Goal: Information Seeking & Learning: Check status

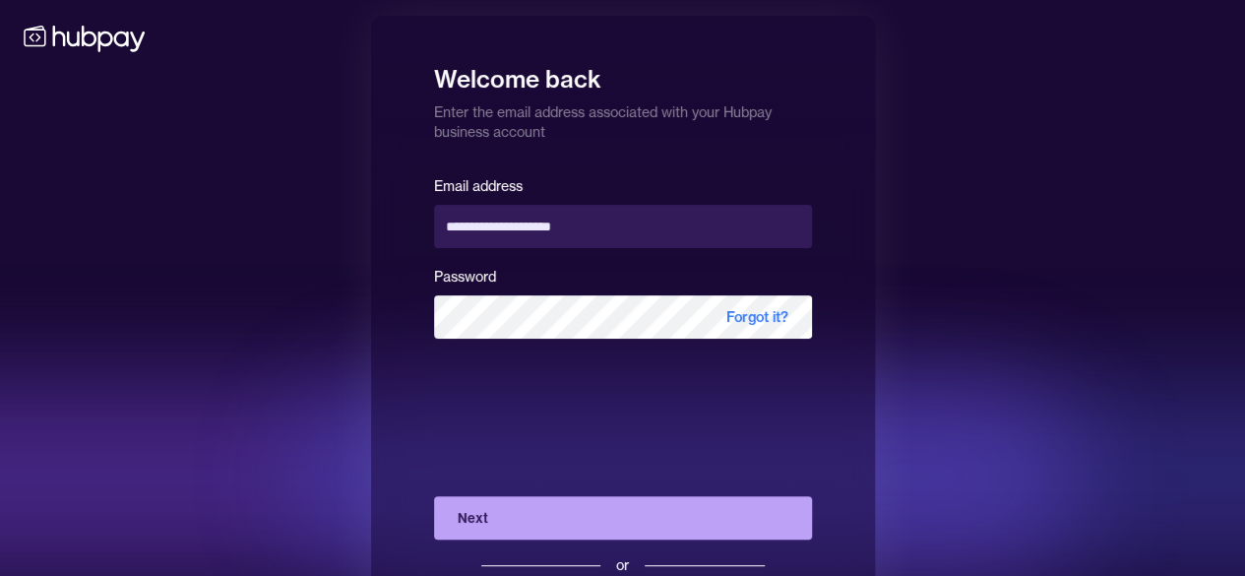
click at [535, 519] on button "Next" at bounding box center [623, 517] width 378 height 43
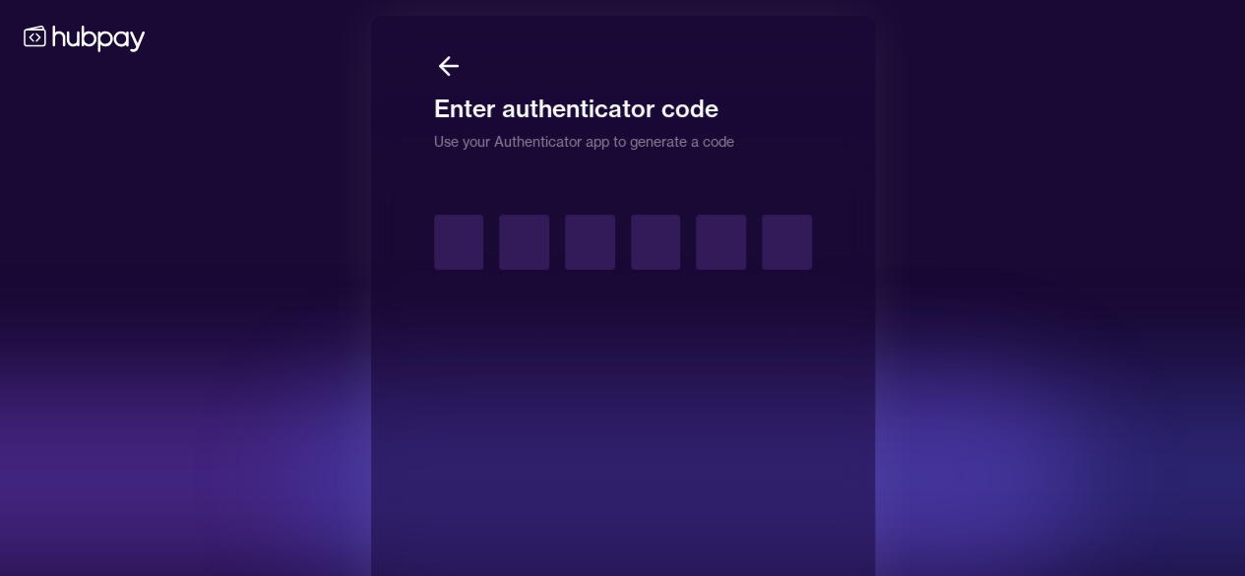
type input "*"
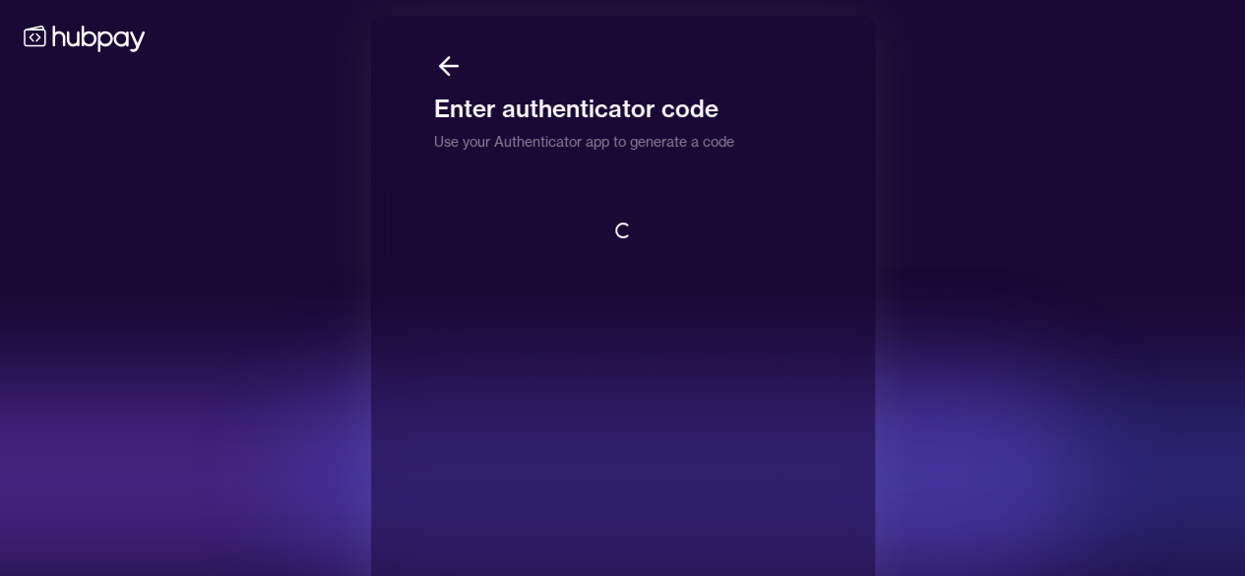
scroll to position [2, 0]
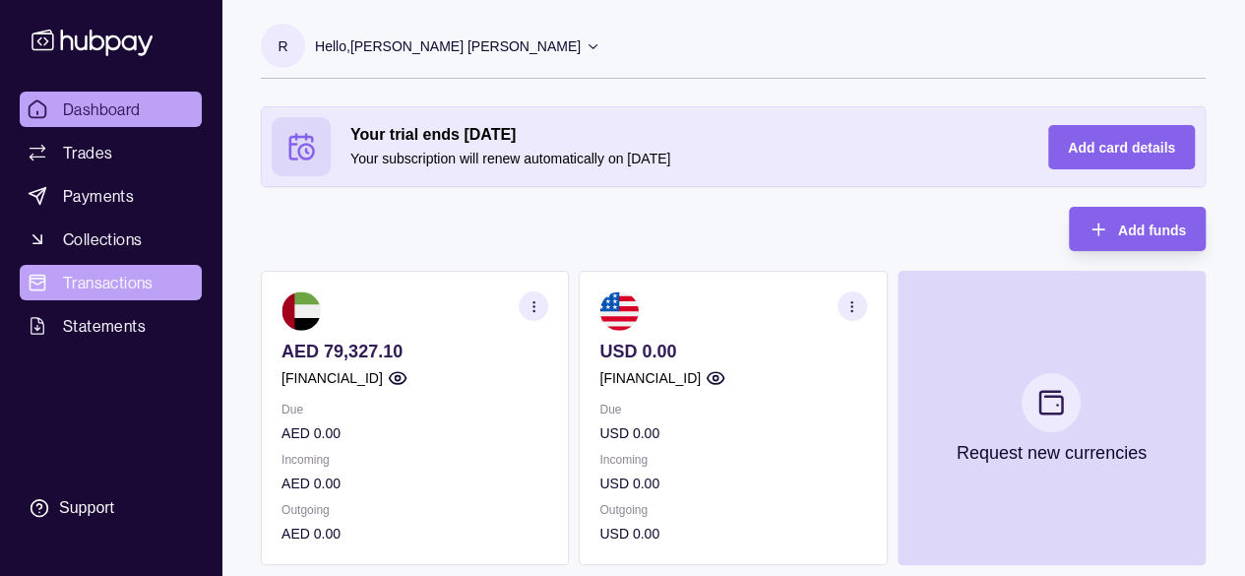
click at [118, 288] on span "Transactions" at bounding box center [108, 283] width 91 height 24
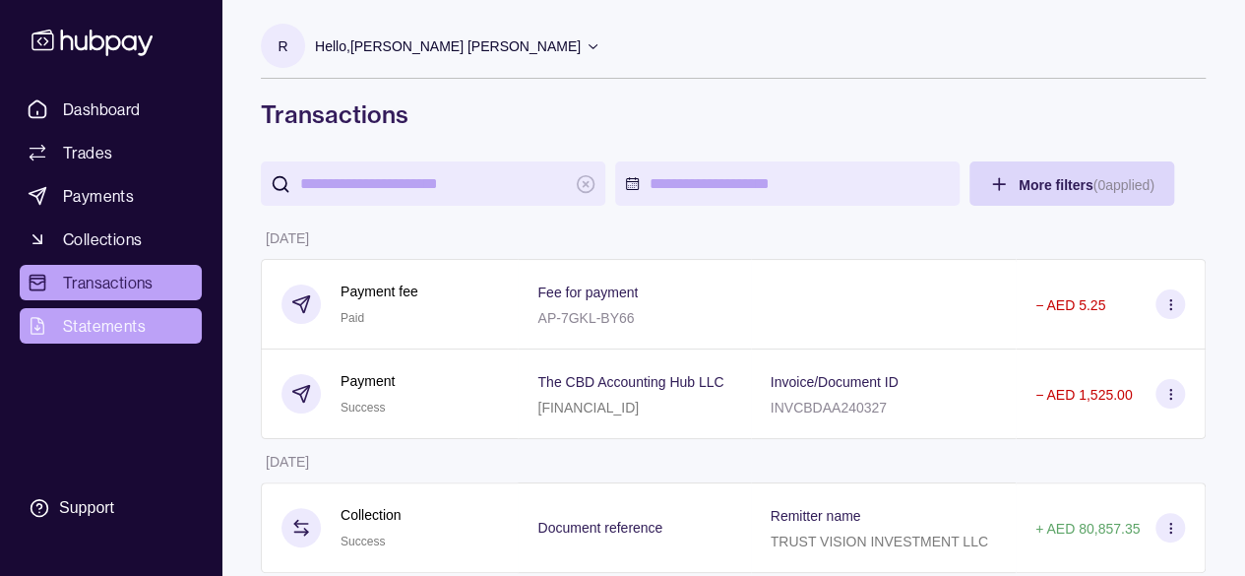
click at [112, 322] on span "Statements" at bounding box center [104, 326] width 83 height 24
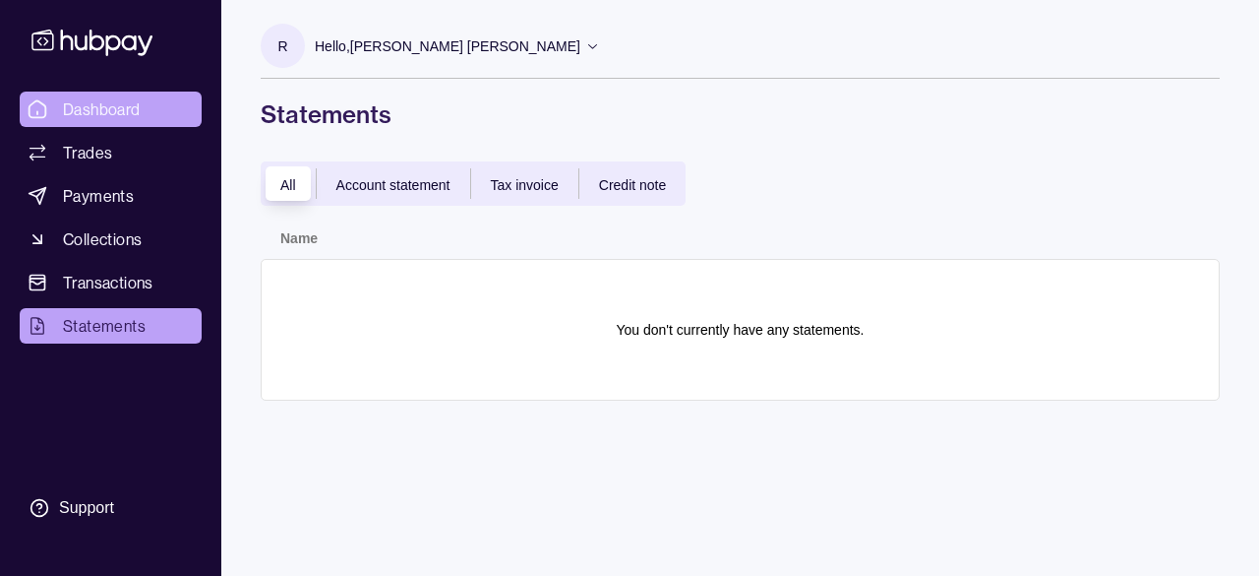
click at [75, 110] on span "Dashboard" at bounding box center [102, 109] width 78 height 24
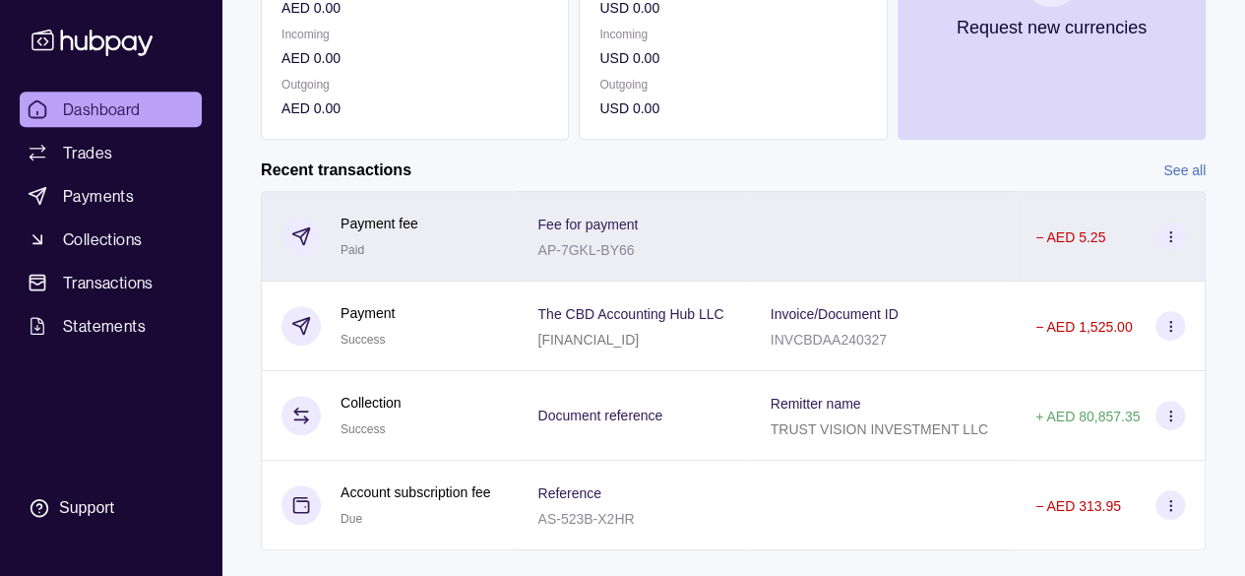
scroll to position [459, 0]
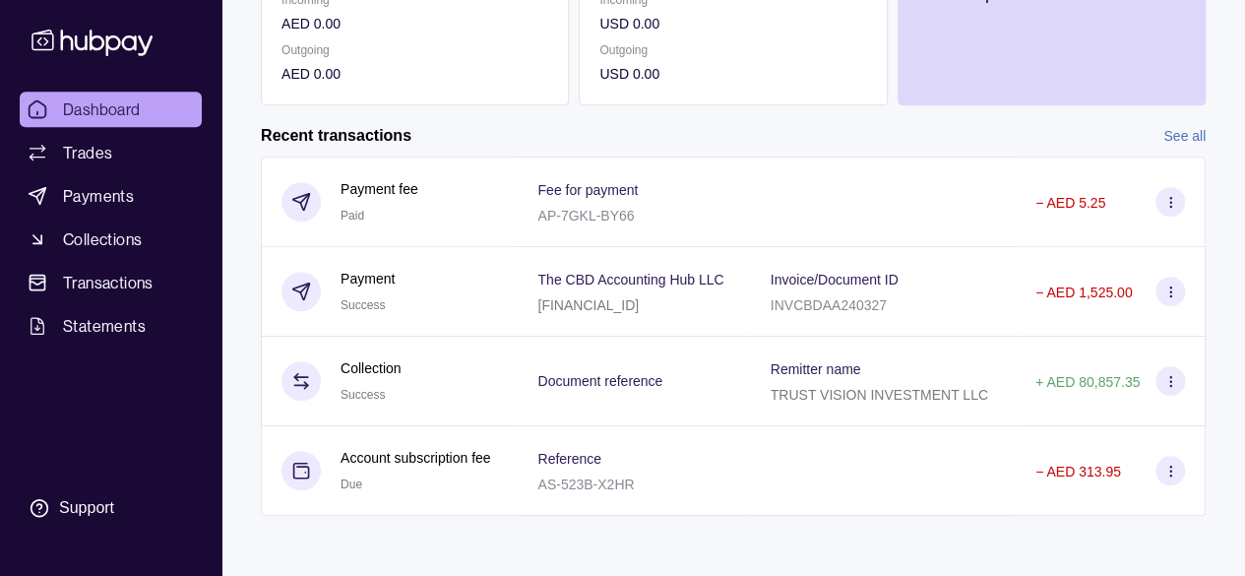
click at [1187, 139] on link "See all" at bounding box center [1184, 136] width 42 height 22
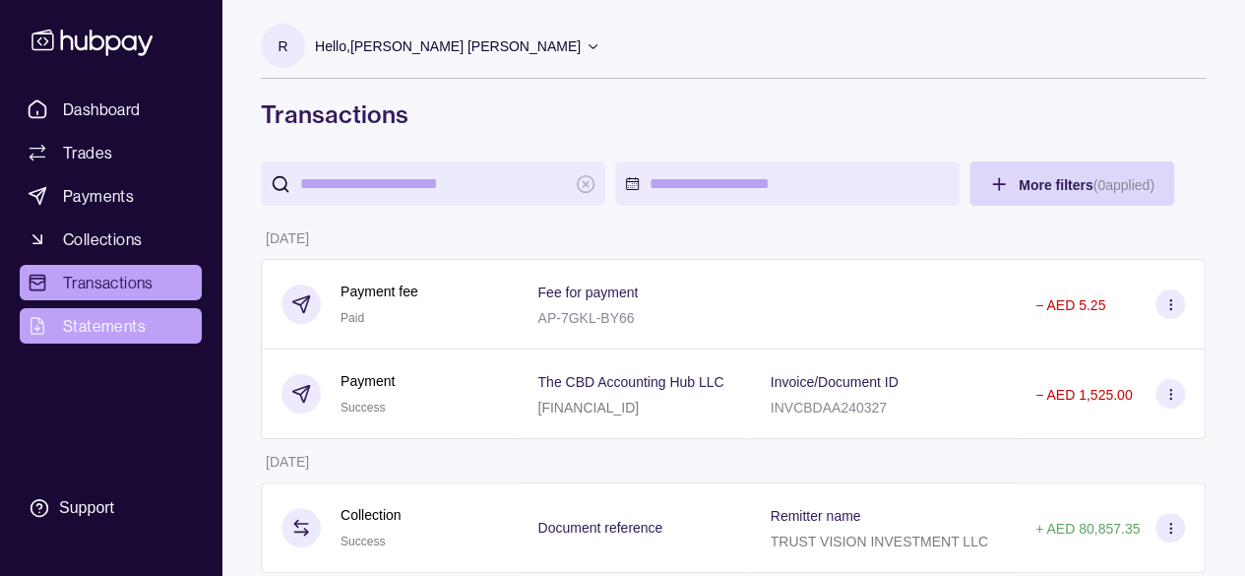
click at [55, 326] on link "Statements" at bounding box center [111, 325] width 182 height 35
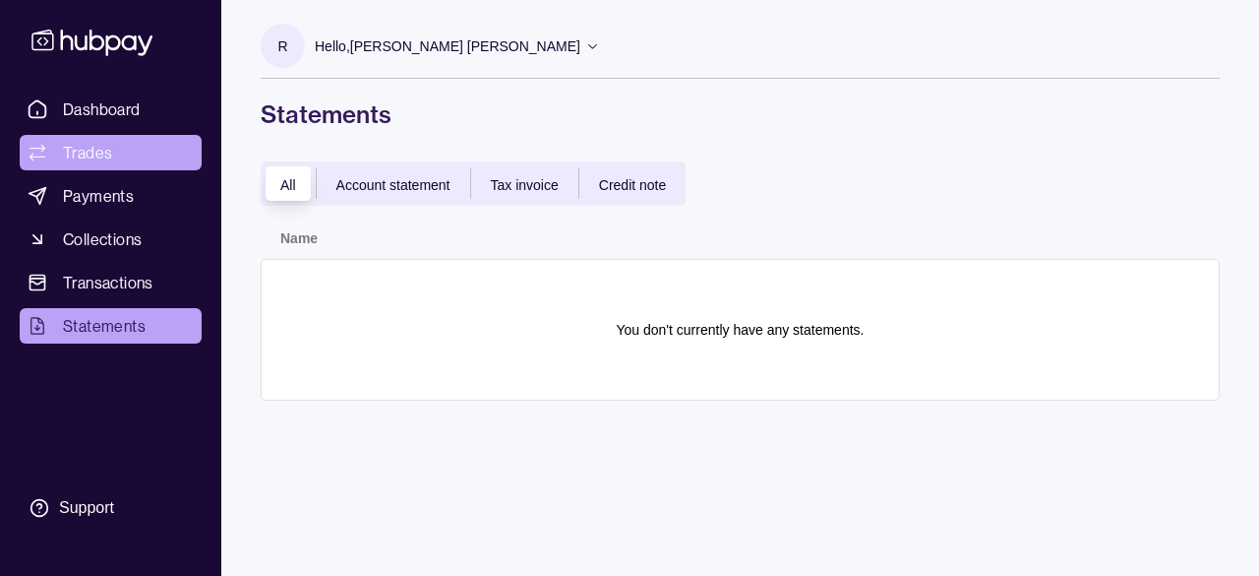
click at [76, 154] on span "Trades" at bounding box center [87, 153] width 49 height 24
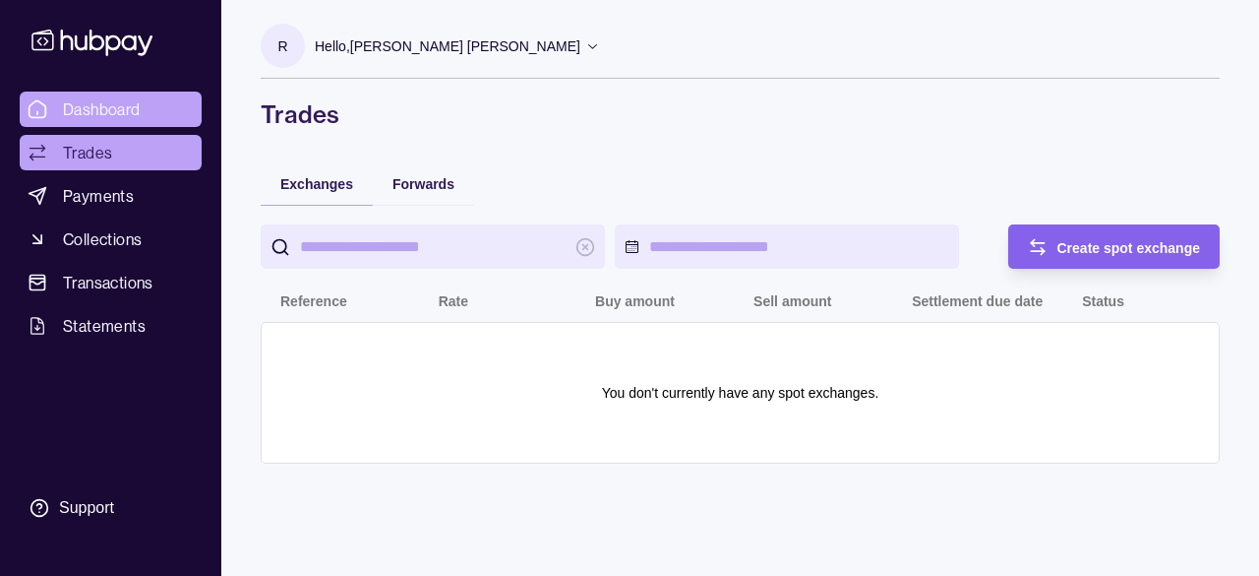
click at [126, 103] on span "Dashboard" at bounding box center [102, 109] width 78 height 24
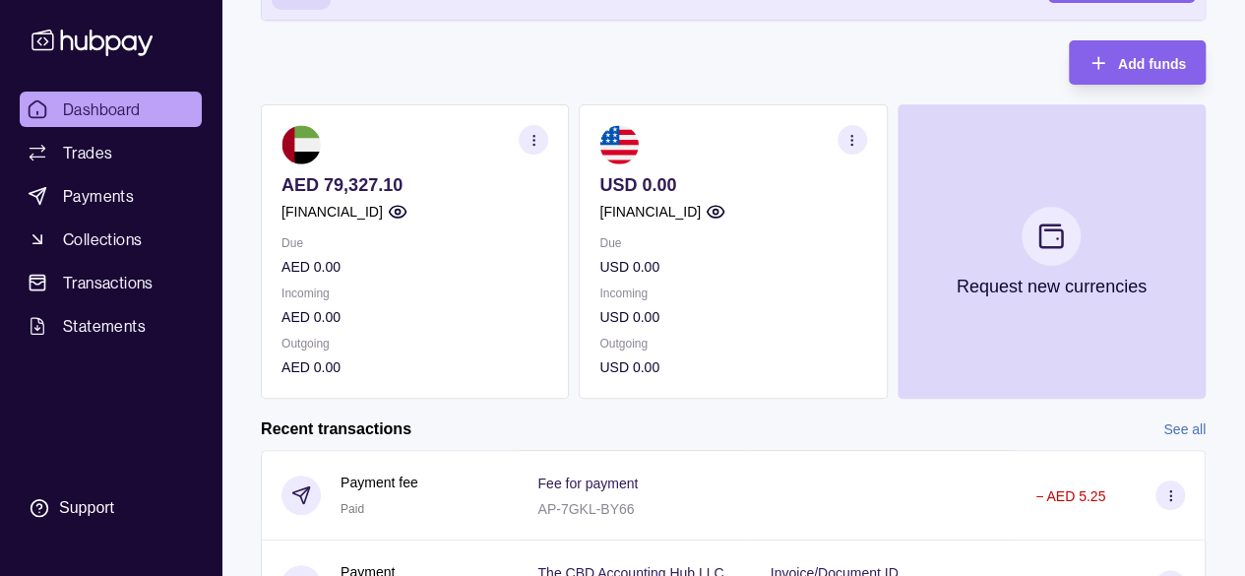
scroll to position [164, 0]
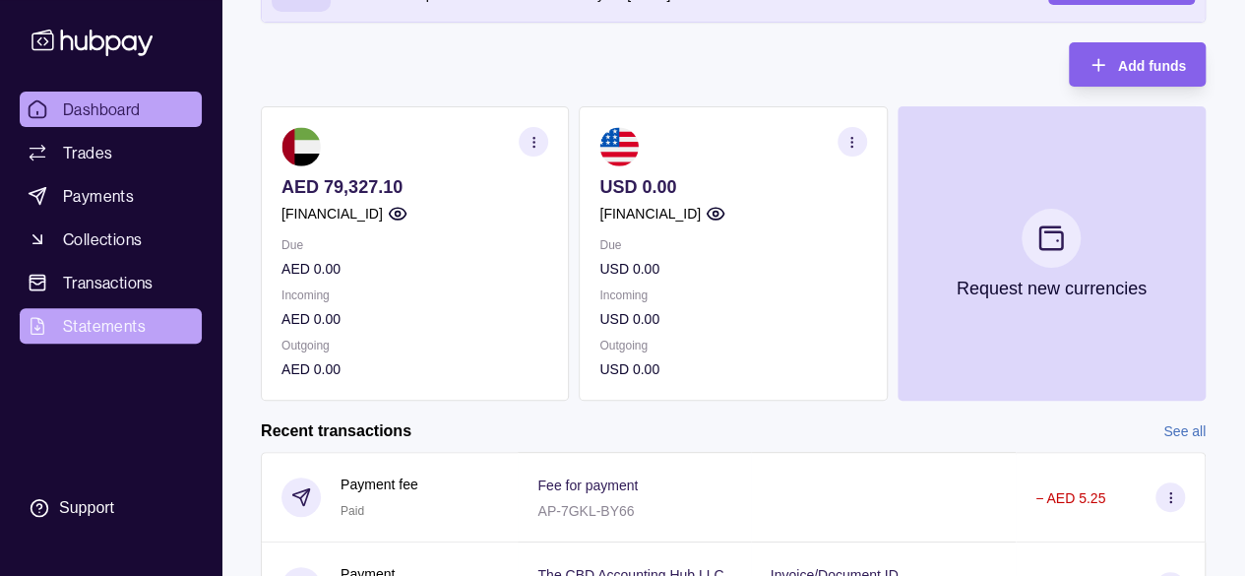
click at [108, 326] on span "Statements" at bounding box center [104, 326] width 83 height 24
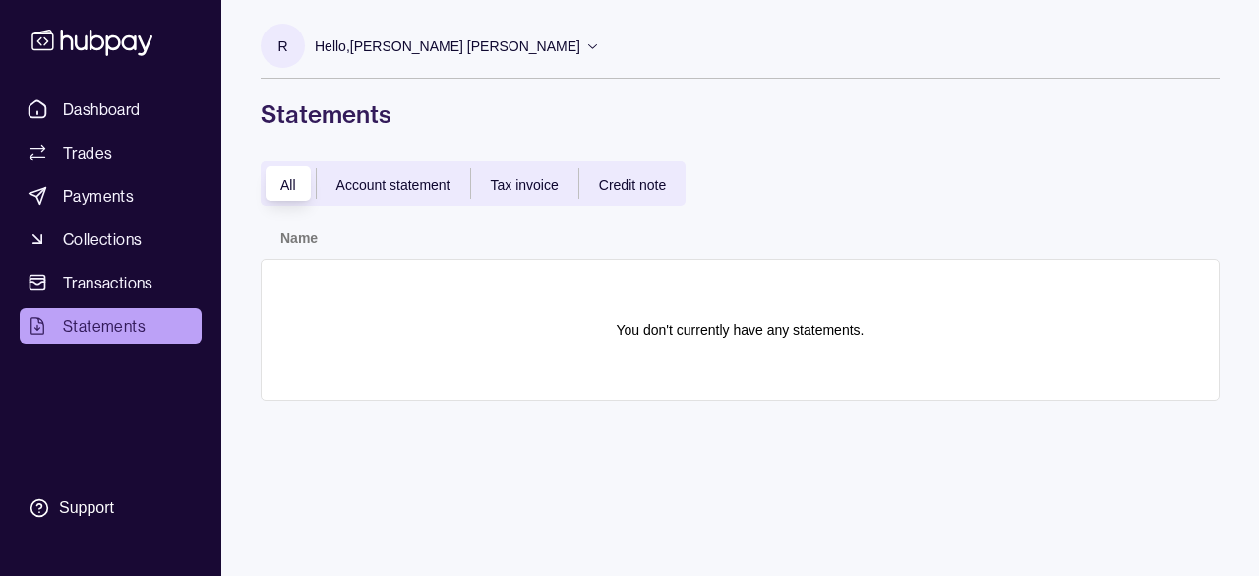
click at [412, 187] on span "Account statement" at bounding box center [393, 185] width 114 height 16
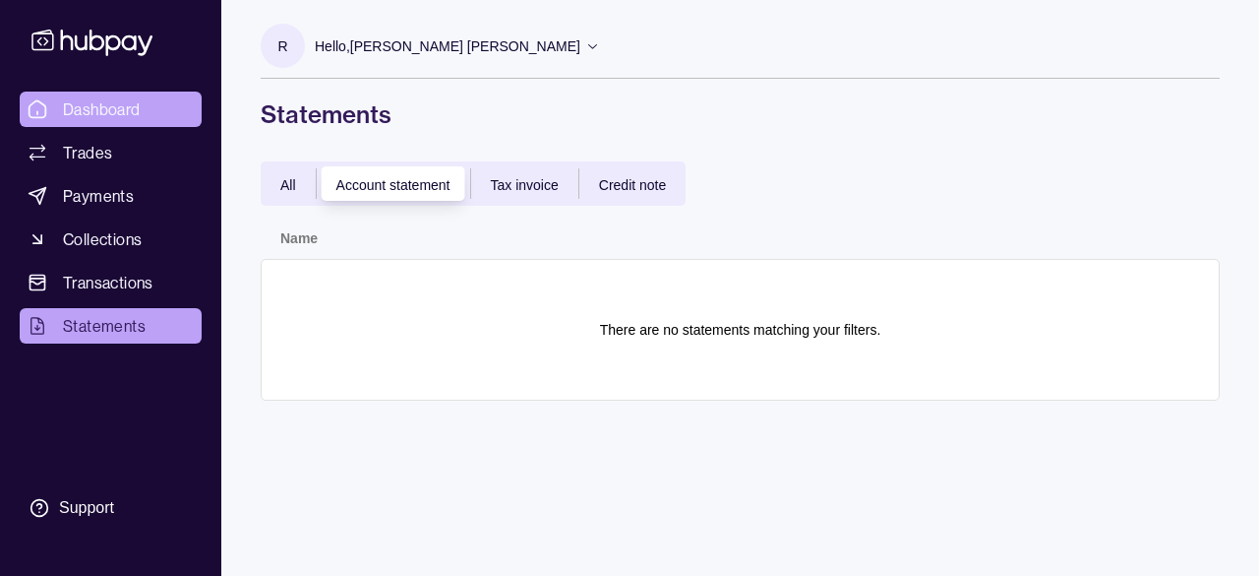
click at [91, 115] on span "Dashboard" at bounding box center [102, 109] width 78 height 24
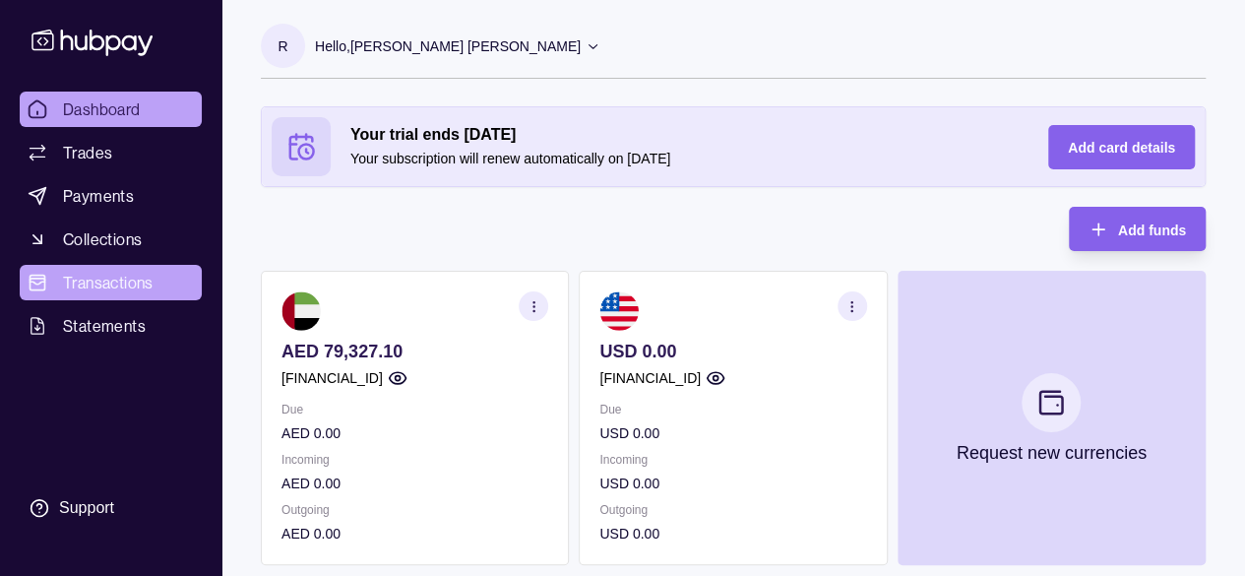
click at [95, 290] on span "Transactions" at bounding box center [108, 283] width 91 height 24
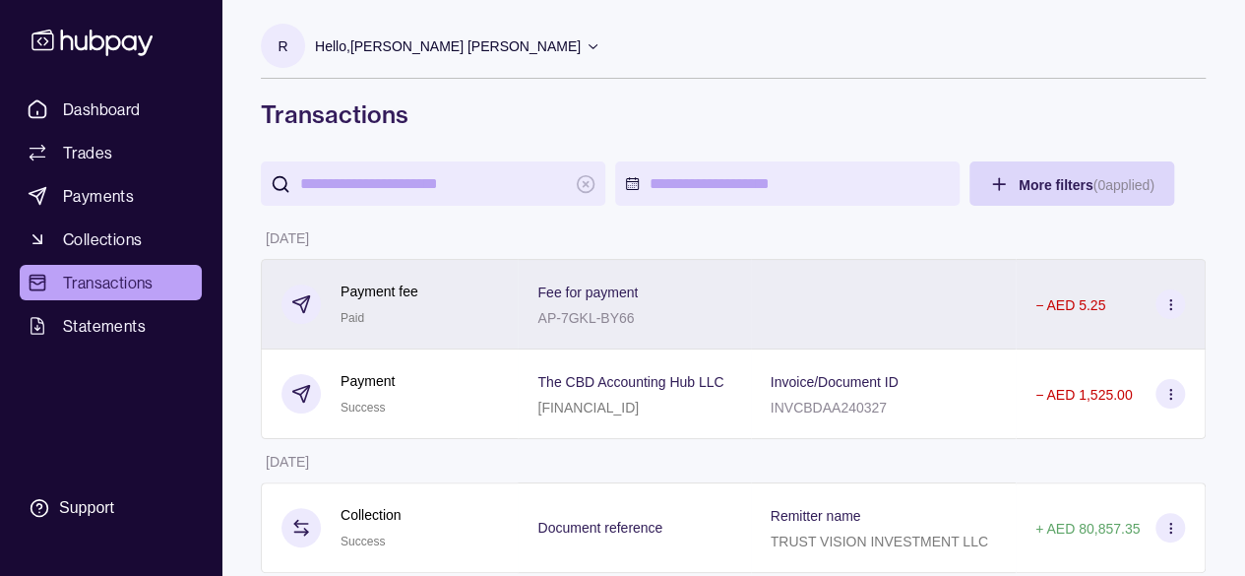
click at [1171, 306] on icon at bounding box center [1170, 304] width 15 height 15
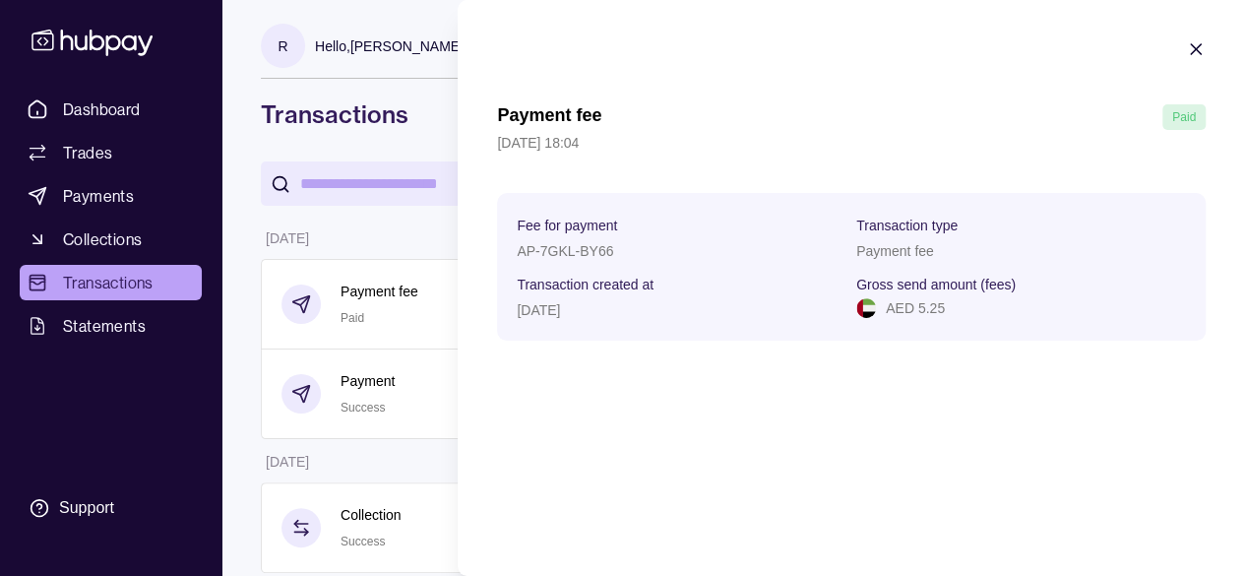
click at [1194, 46] on icon "button" at bounding box center [1196, 49] width 20 height 20
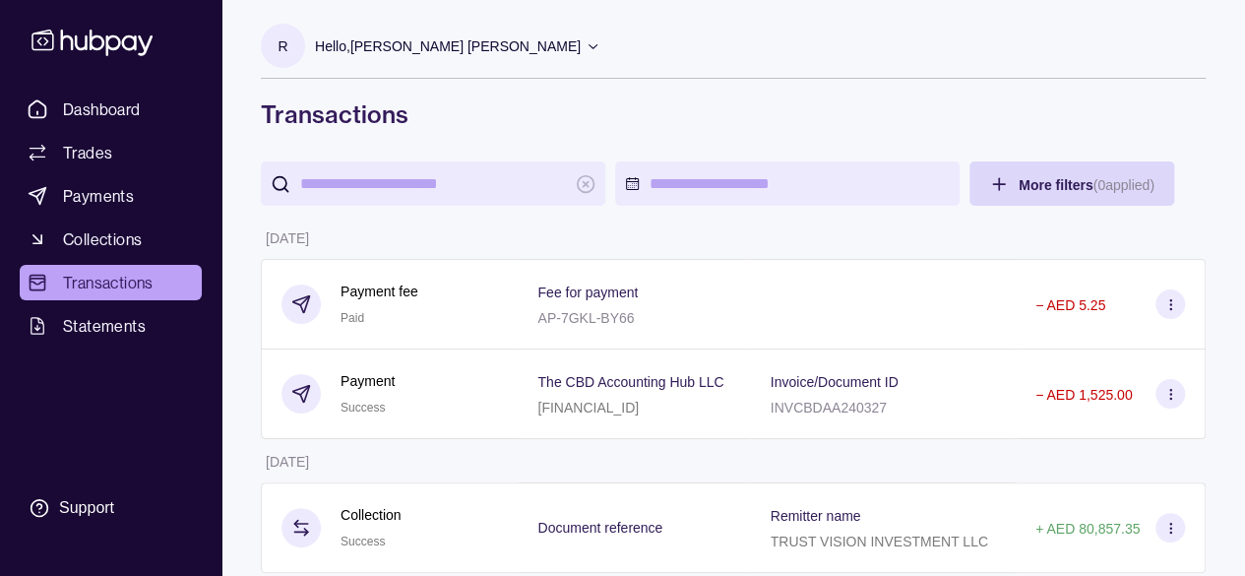
click at [585, 46] on icon at bounding box center [592, 45] width 15 height 15
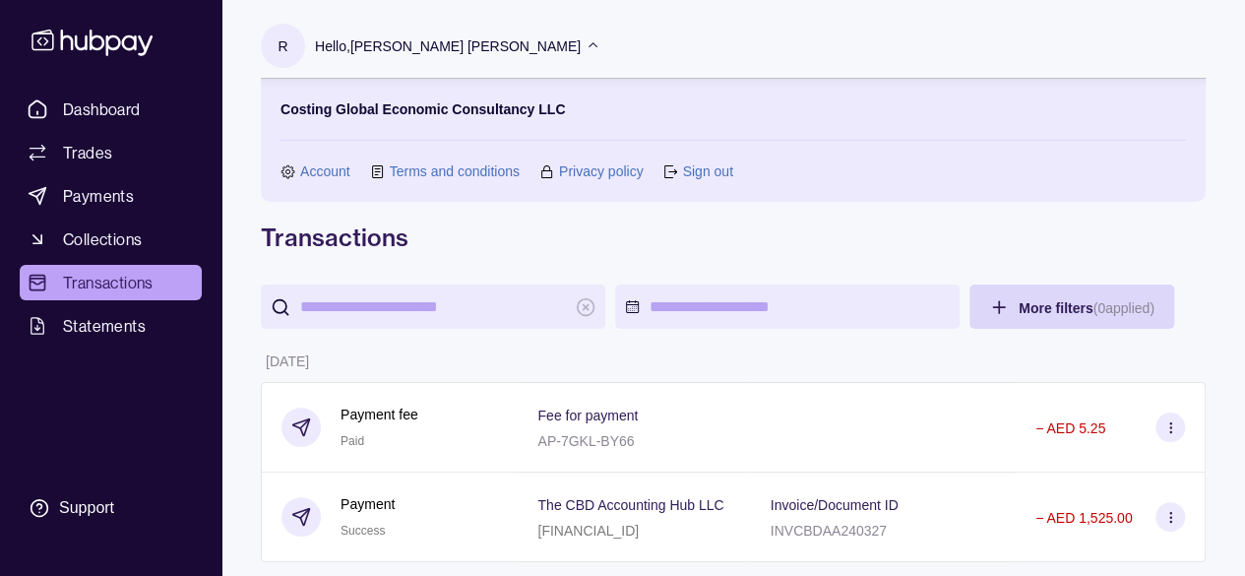
click at [528, 206] on div "R Hello, [PERSON_NAME] [PERSON_NAME] Costing Global Economic Consultancy LLC Ac…" at bounding box center [733, 138] width 944 height 229
click at [836, 28] on section "R Hello, [PERSON_NAME] [PERSON_NAME] Costing Global Economic Consultancy LLC Ac…" at bounding box center [733, 113] width 944 height 178
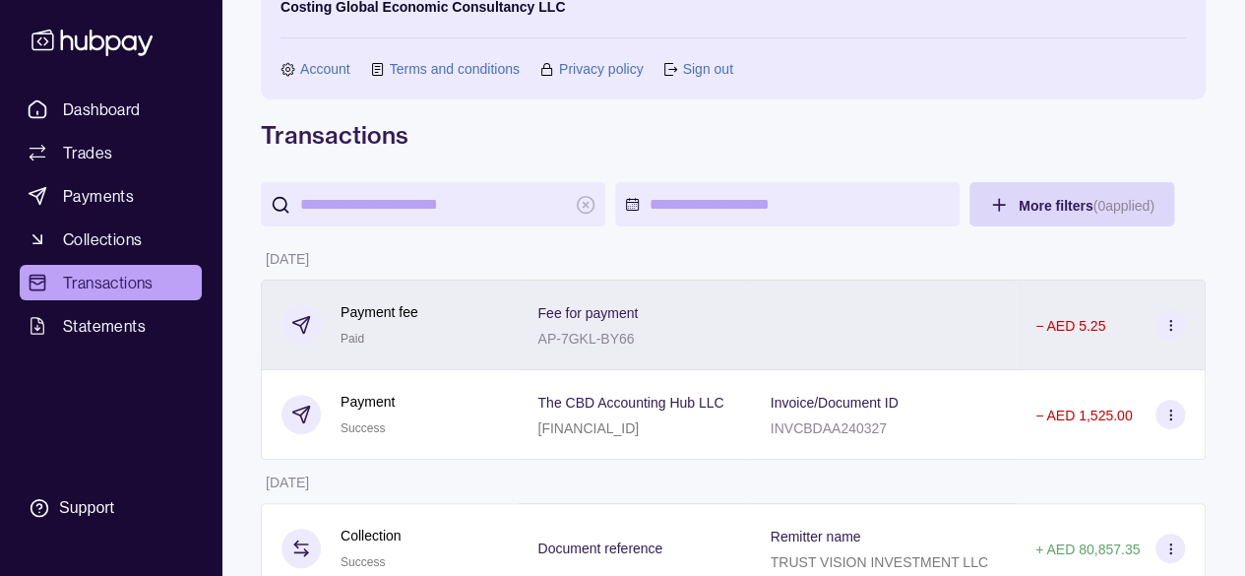
scroll to position [290, 0]
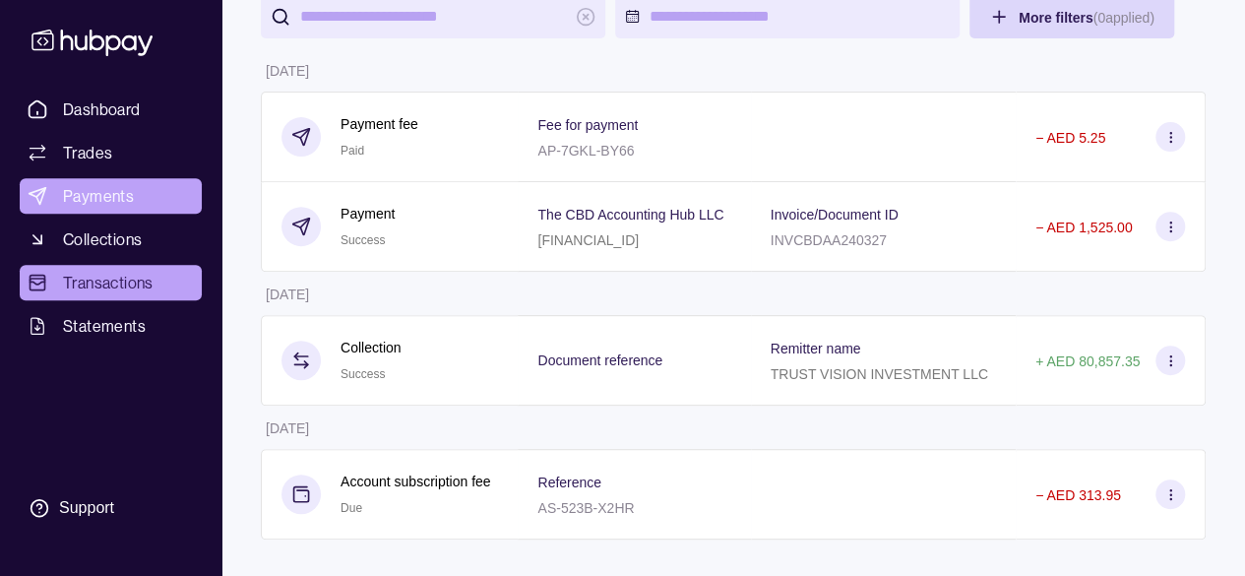
click at [104, 194] on span "Payments" at bounding box center [98, 196] width 71 height 24
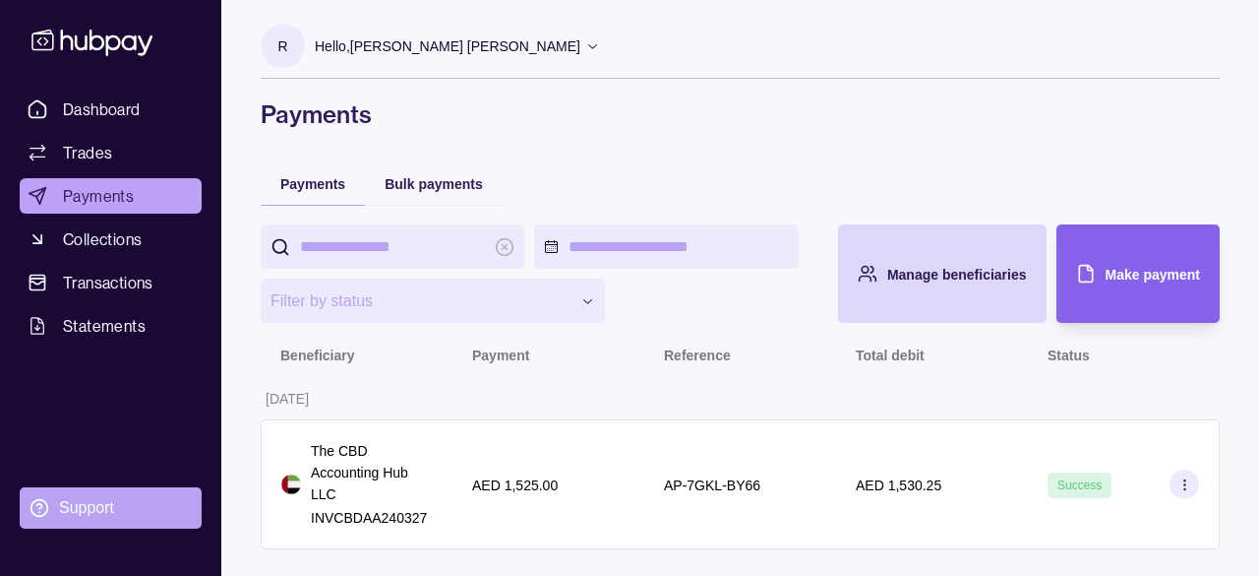
click at [84, 511] on div "Support" at bounding box center [86, 508] width 55 height 22
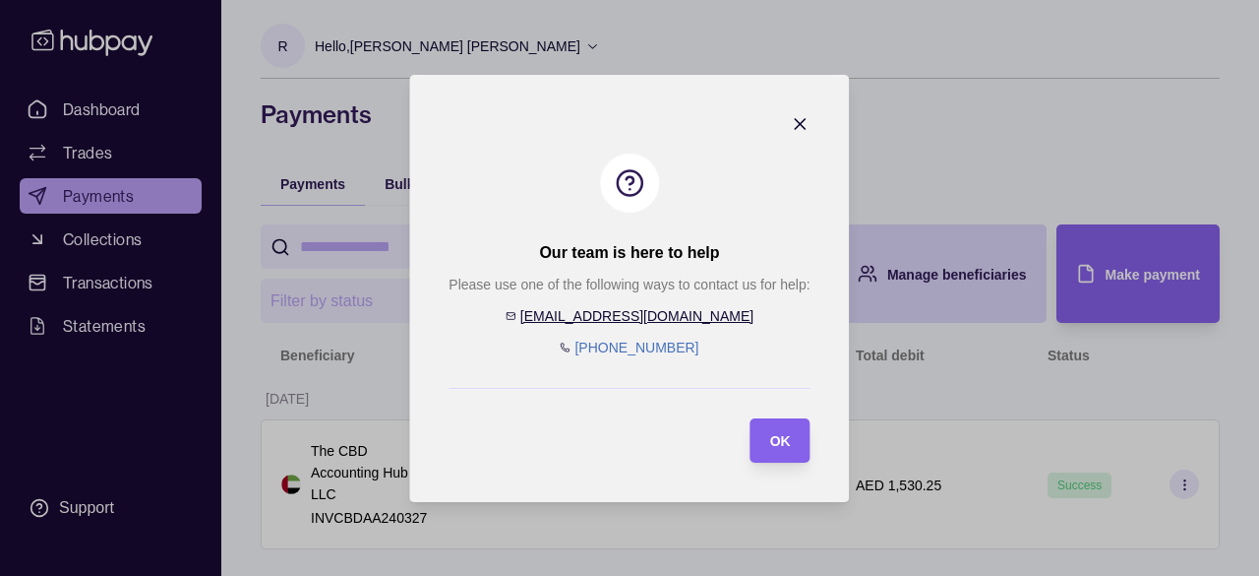
click at [807, 119] on icon "button" at bounding box center [801, 124] width 20 height 20
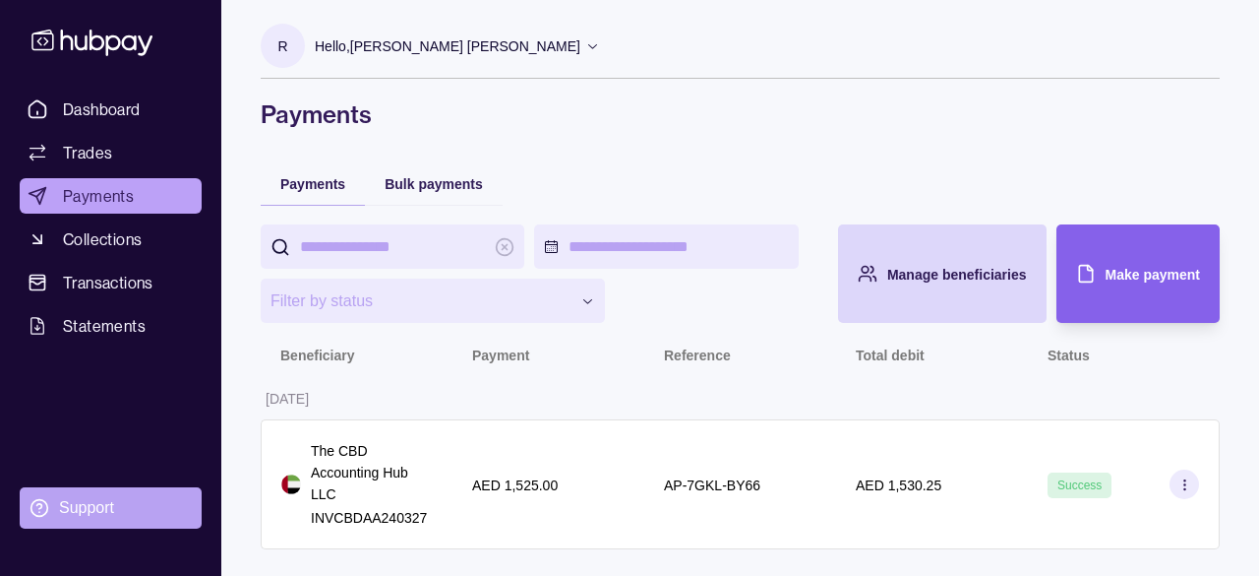
click at [91, 507] on div "Support" at bounding box center [86, 508] width 55 height 22
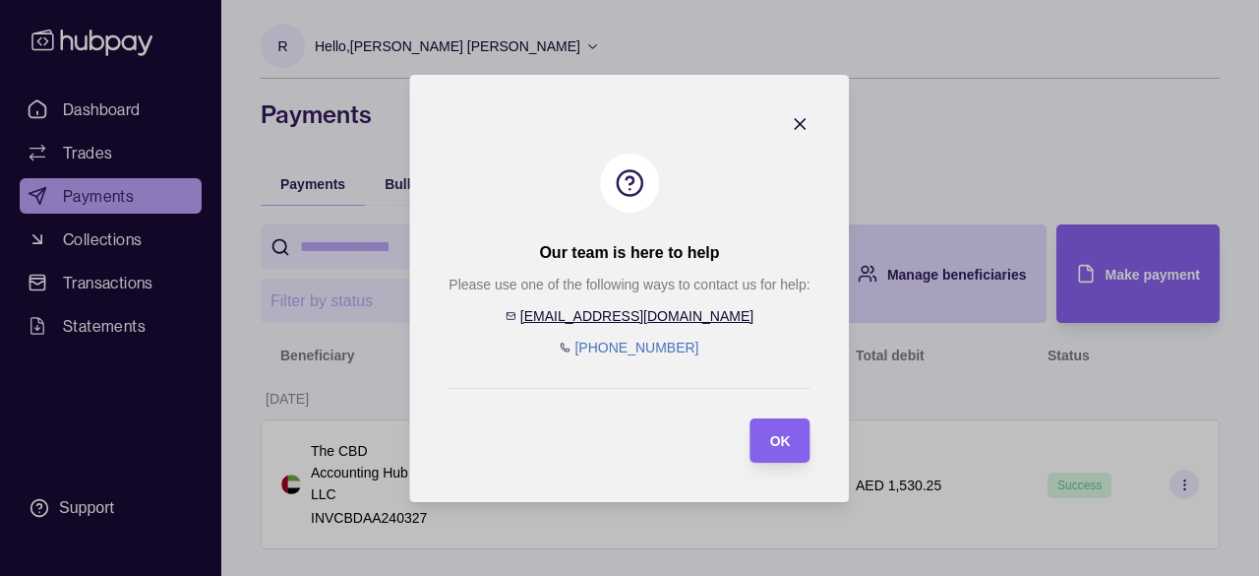
click at [644, 313] on link "[EMAIL_ADDRESS][DOMAIN_NAME]" at bounding box center [636, 316] width 233 height 16
click at [804, 122] on icon "button" at bounding box center [801, 124] width 20 height 20
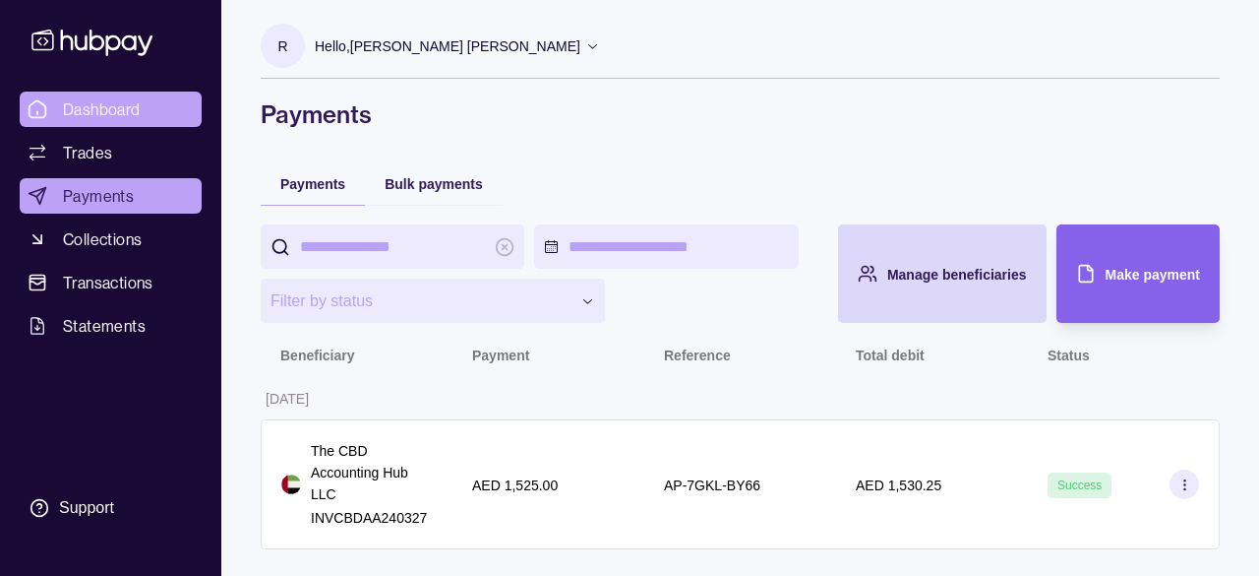
click at [85, 111] on span "Dashboard" at bounding box center [102, 109] width 78 height 24
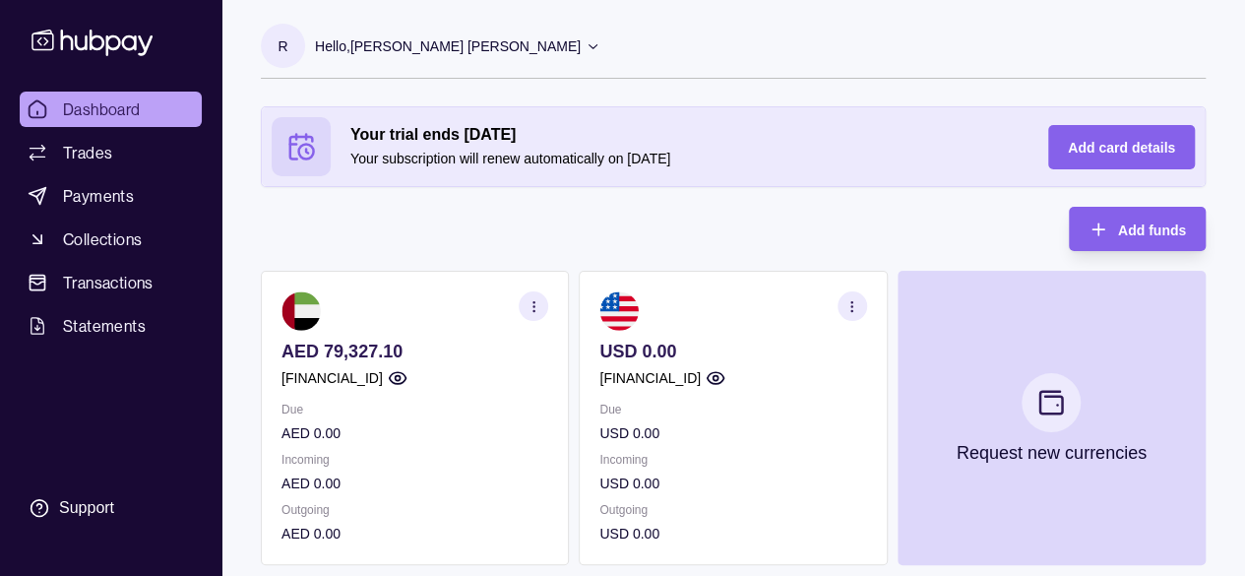
click at [383, 376] on p "[FINANCIAL_ID]" at bounding box center [331, 378] width 101 height 22
click at [407, 379] on icon "button" at bounding box center [398, 378] width 20 height 20
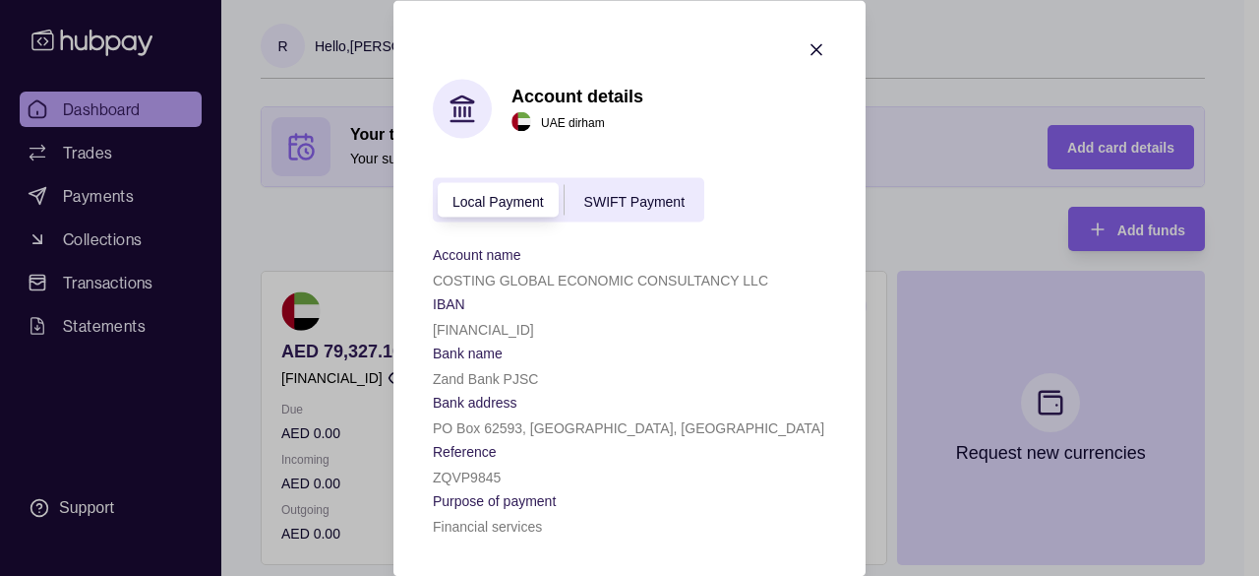
click at [461, 326] on p "[FINANCIAL_ID]" at bounding box center [483, 329] width 101 height 16
copy p "[FINANCIAL_ID]"
click at [816, 47] on icon "button" at bounding box center [817, 49] width 10 height 10
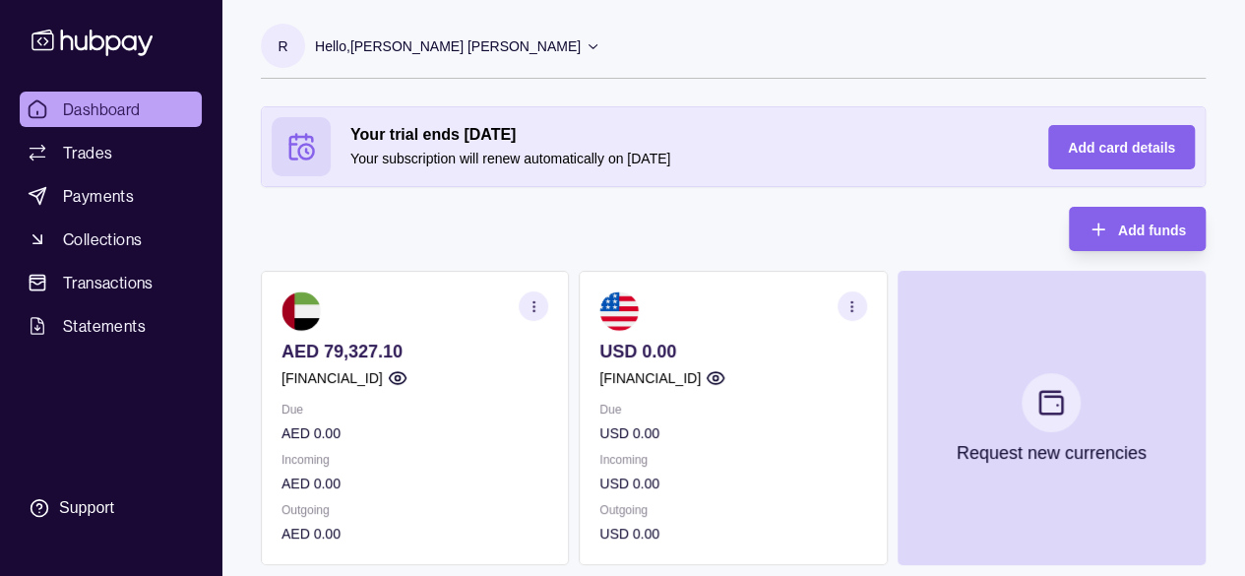
click at [857, 306] on icon "button" at bounding box center [851, 306] width 15 height 15
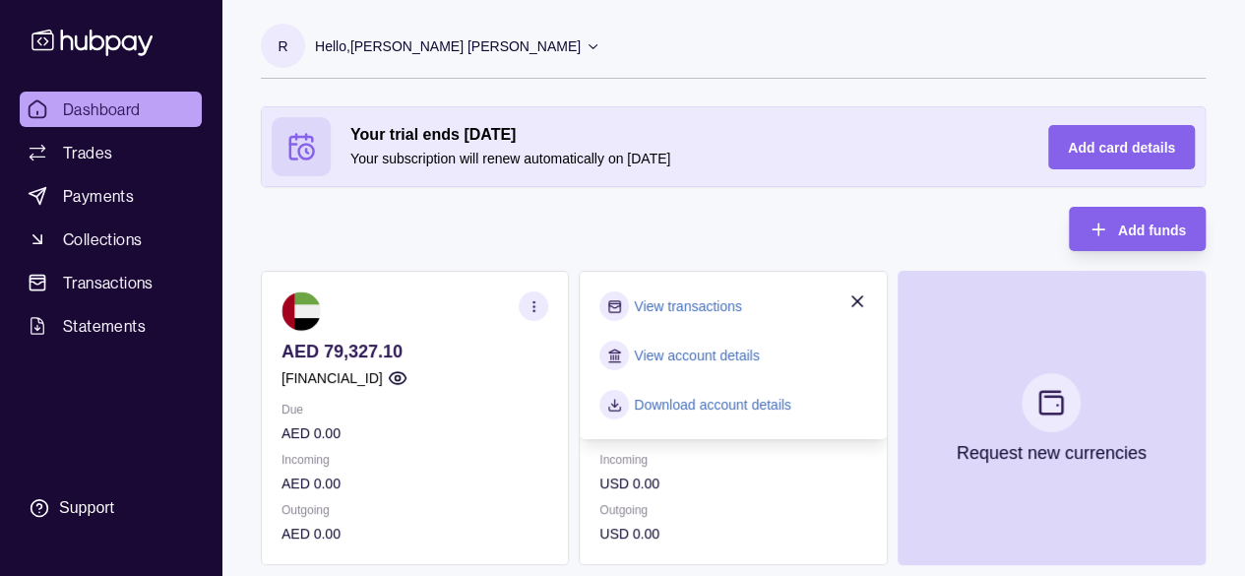
click at [706, 349] on link "View account details" at bounding box center [696, 355] width 125 height 22
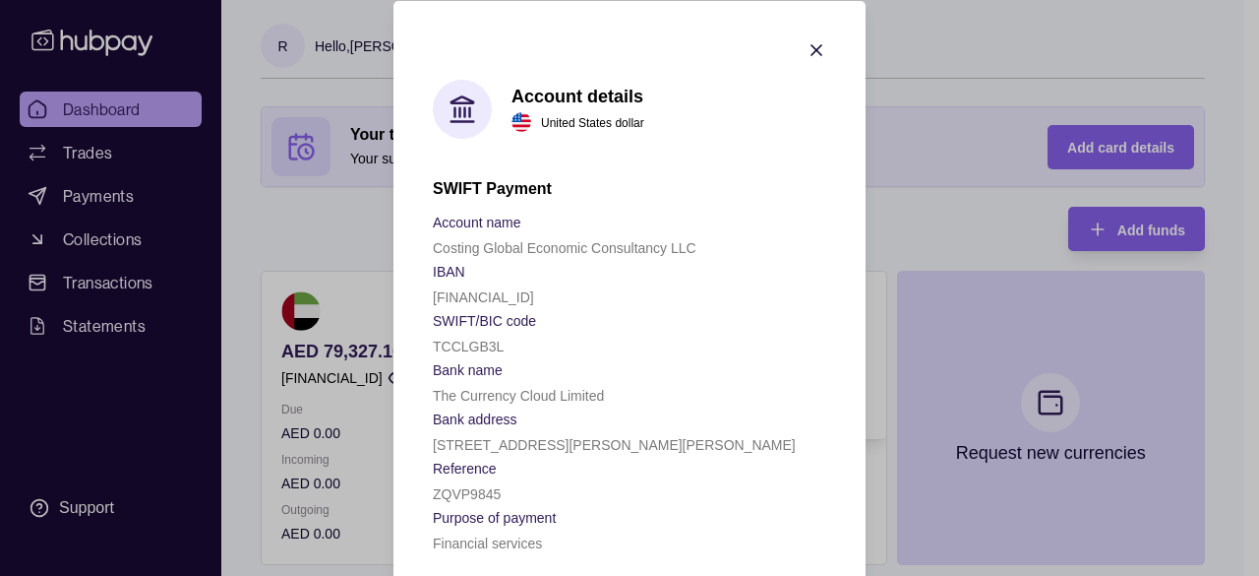
click at [812, 47] on icon "button" at bounding box center [817, 49] width 10 height 10
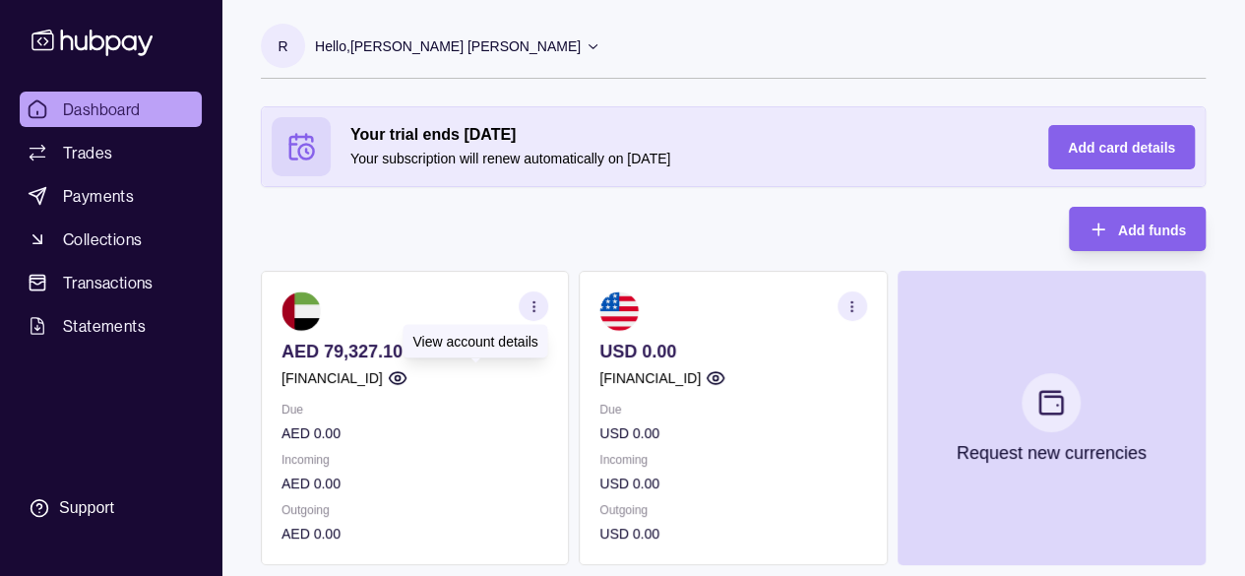
click at [407, 378] on icon "button" at bounding box center [398, 378] width 20 height 20
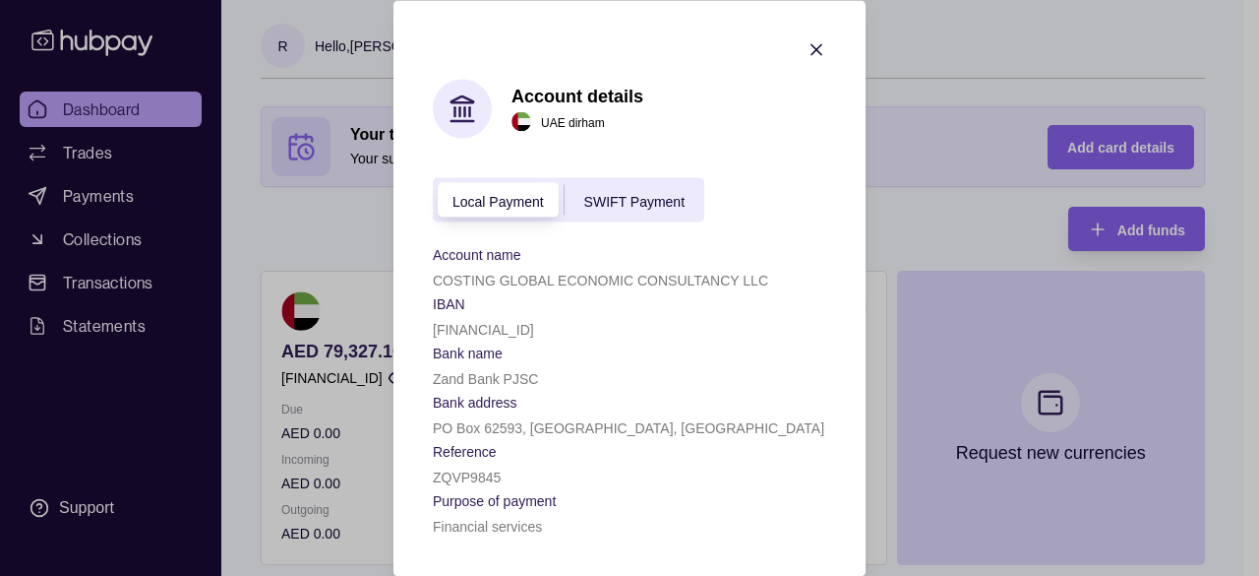
click at [819, 56] on icon "button" at bounding box center [817, 49] width 20 height 20
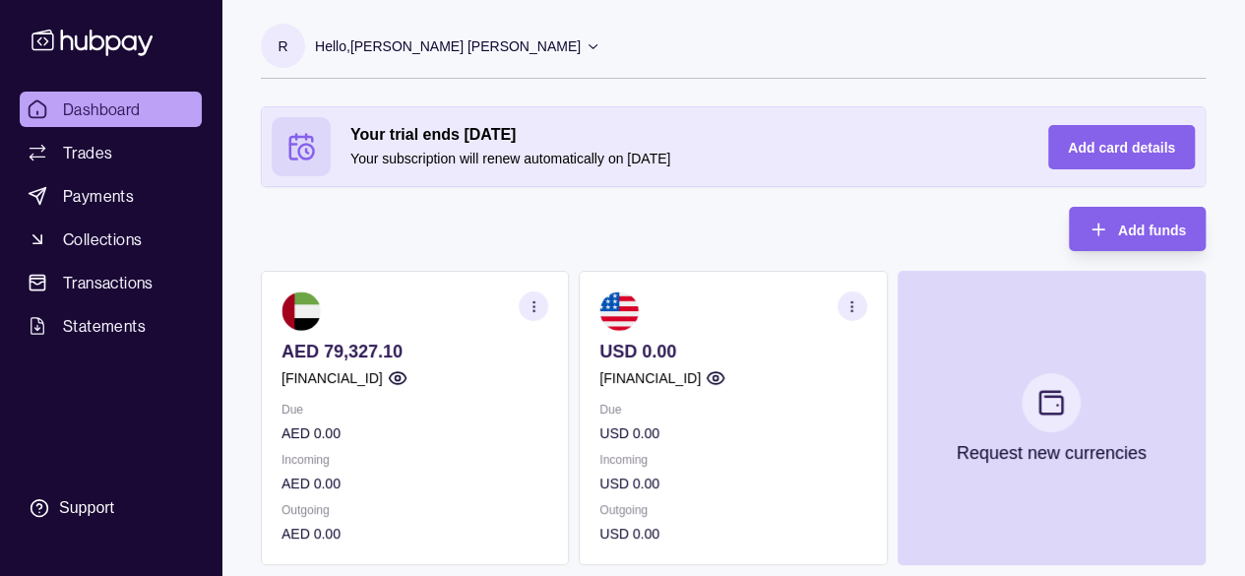
click at [725, 374] on icon "button" at bounding box center [715, 378] width 20 height 20
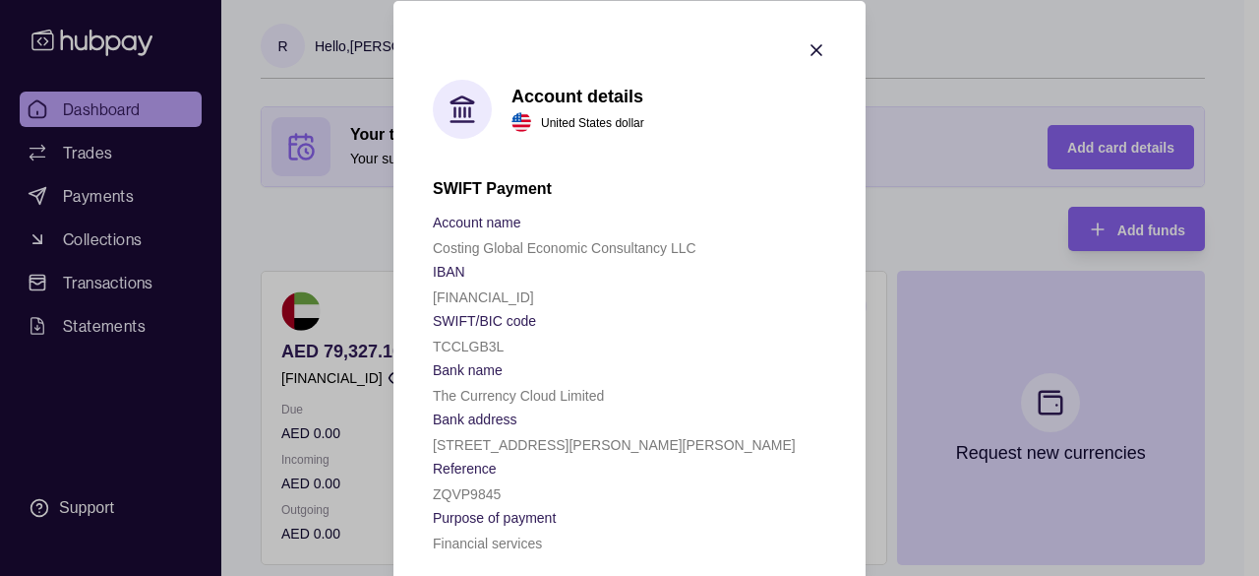
click at [812, 46] on icon "button" at bounding box center [817, 49] width 10 height 10
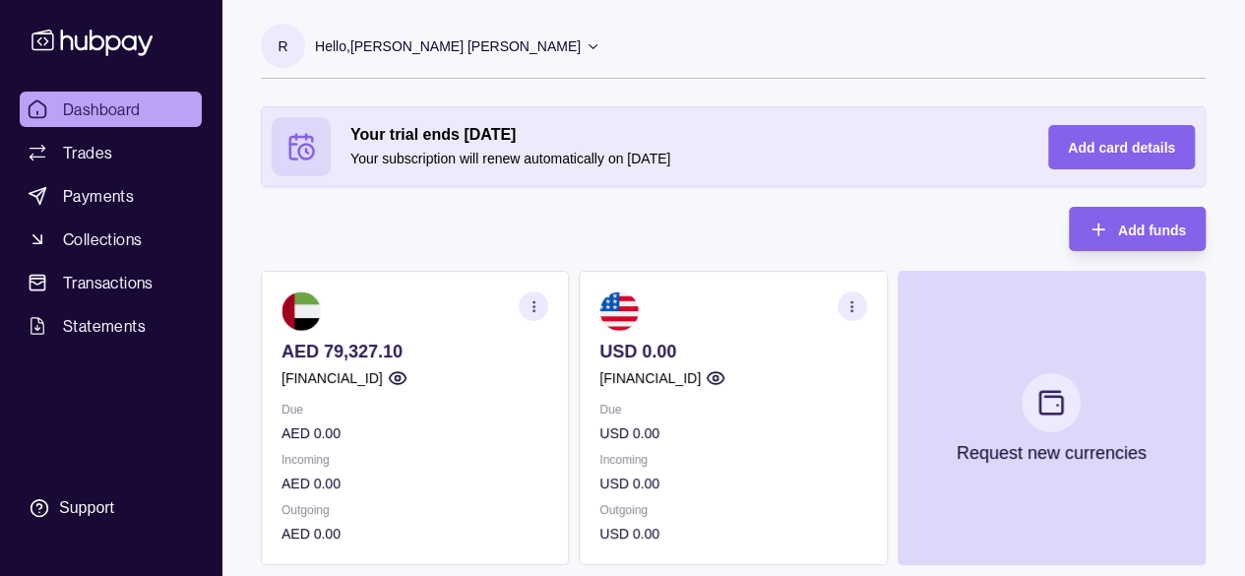
click at [856, 301] on icon "button" at bounding box center [851, 306] width 15 height 15
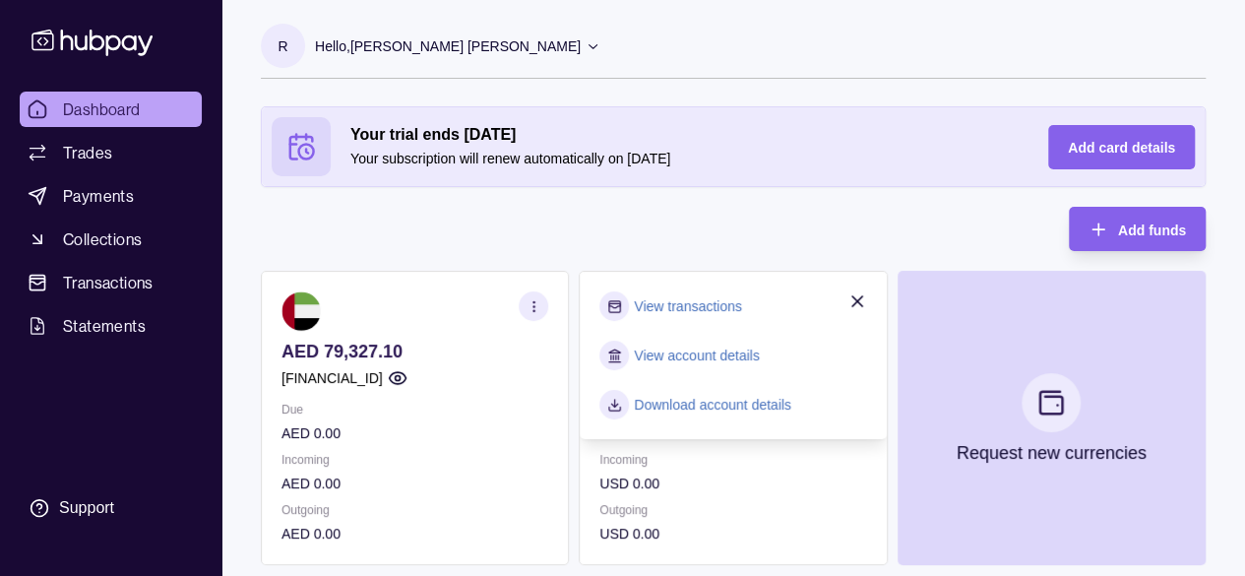
click at [462, 284] on section "AED 79,327.10 [FINANCIAL_ID] Due AED 0.00 Incoming AED 0.00 Outgoing AED 0.00" at bounding box center [415, 418] width 308 height 294
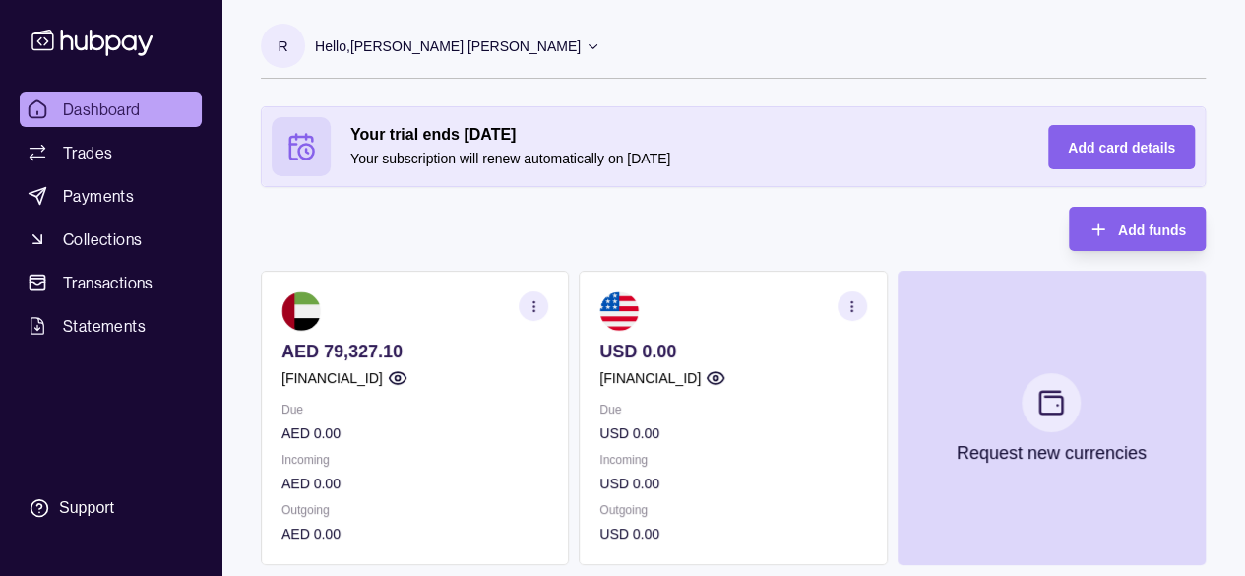
click at [860, 300] on section "button" at bounding box center [852, 306] width 30 height 30
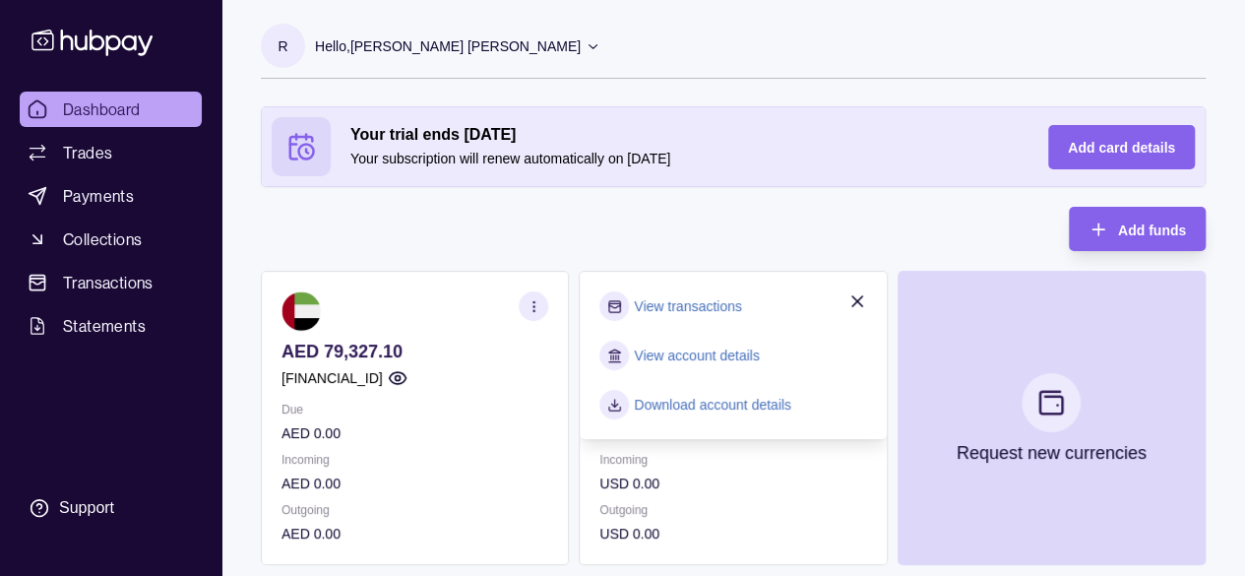
click at [437, 303] on section at bounding box center [414, 310] width 267 height 39
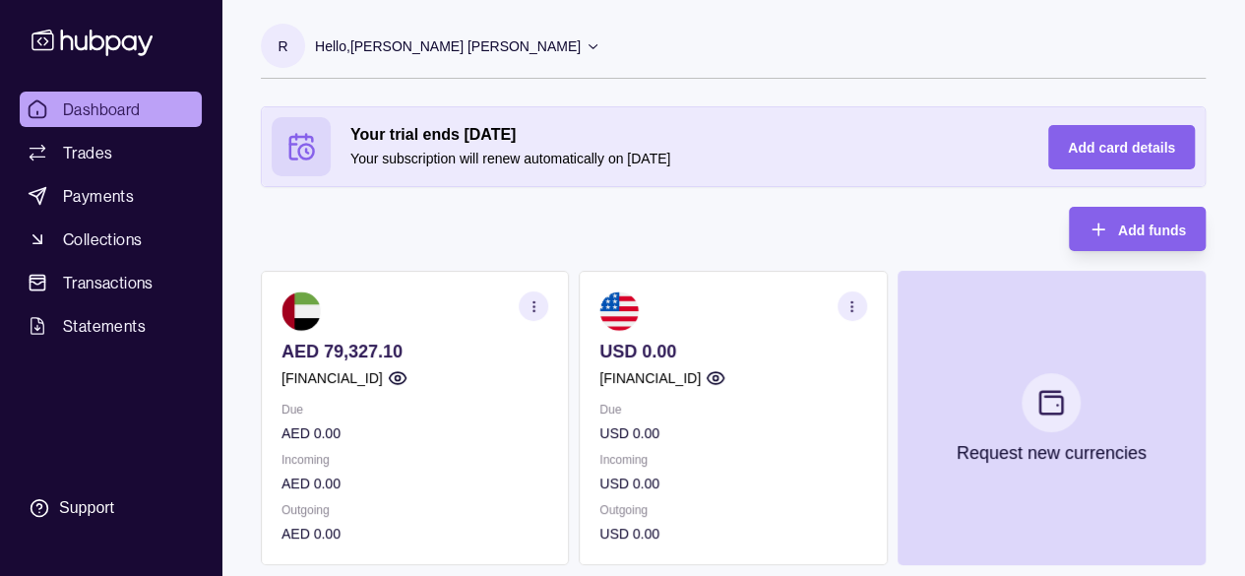
click at [530, 309] on icon "button" at bounding box center [533, 306] width 15 height 15
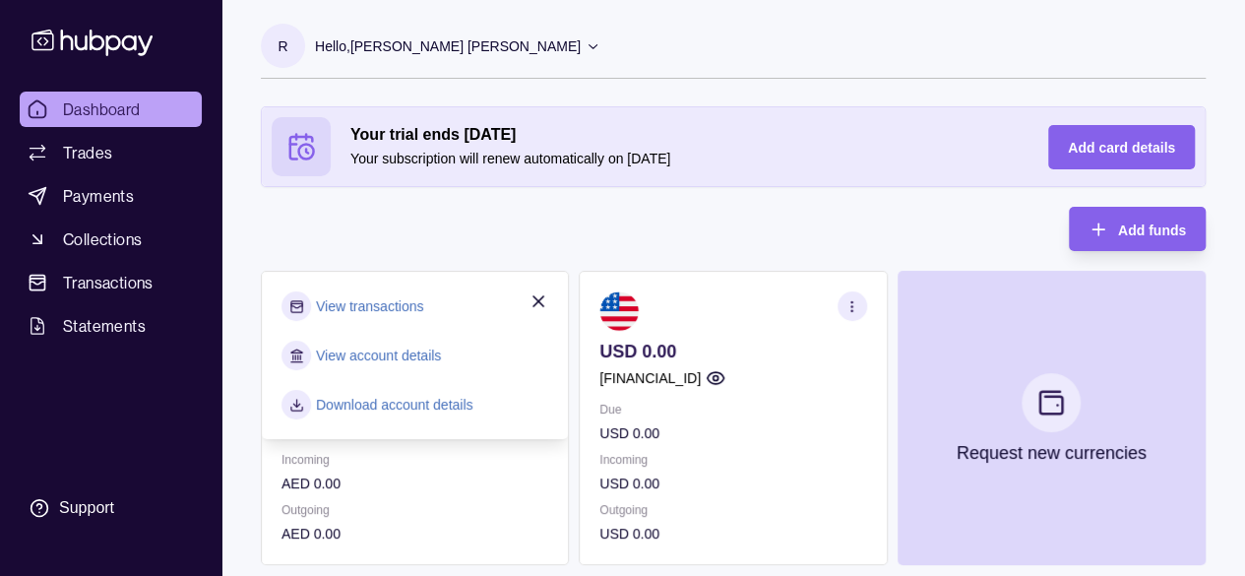
click at [375, 405] on link "Download account details" at bounding box center [394, 405] width 157 height 22
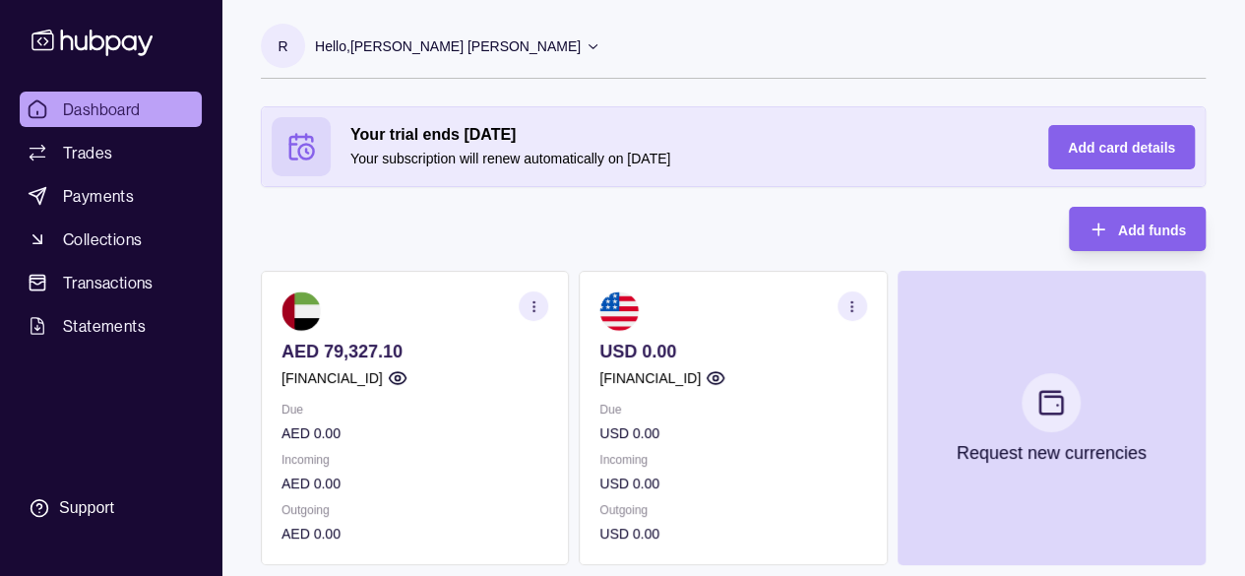
click at [716, 430] on p "USD 0.00" at bounding box center [732, 433] width 267 height 22
click at [725, 376] on icon "button" at bounding box center [715, 378] width 20 height 20
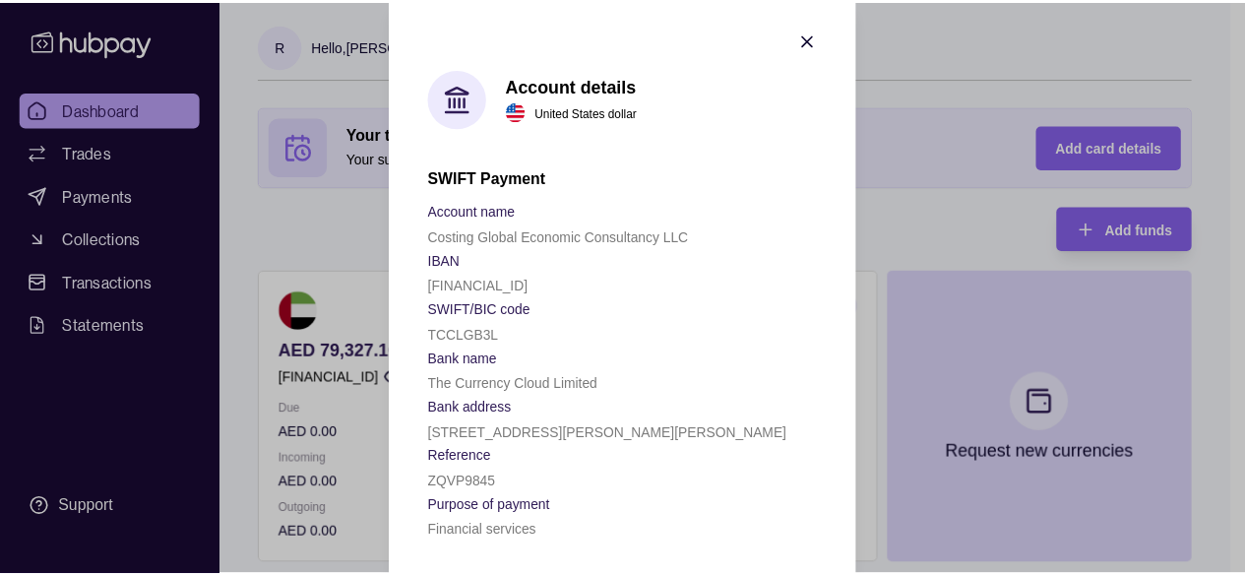
scroll to position [16, 0]
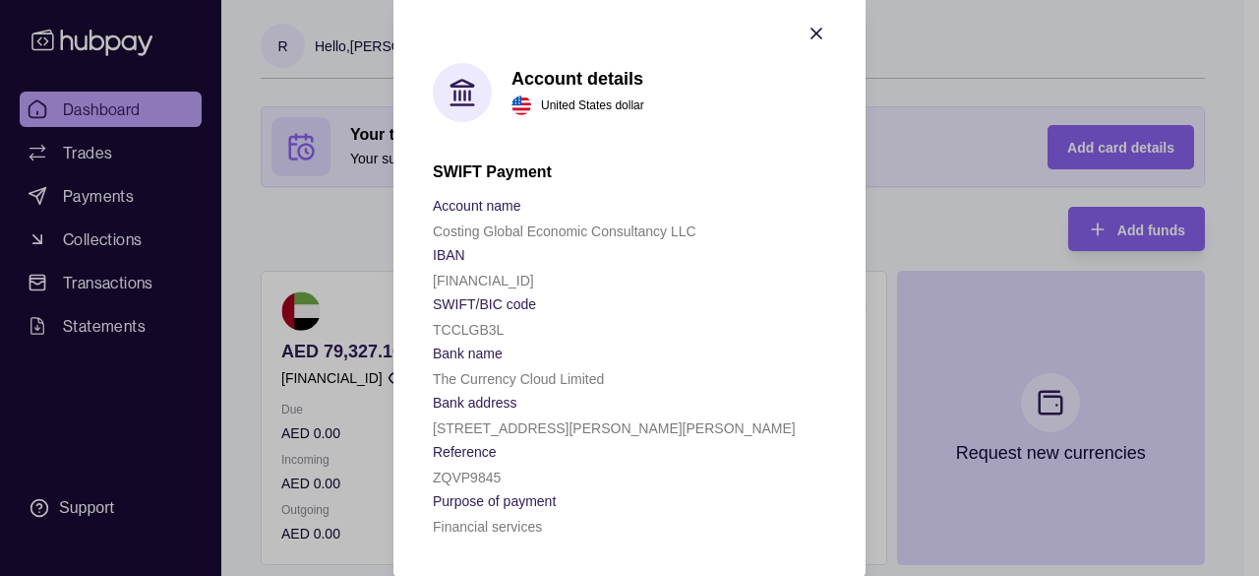
drag, startPoint x: 425, startPoint y: 279, endPoint x: 620, endPoint y: 274, distance: 194.9
click at [620, 274] on div "[FINANCIAL_ID]" at bounding box center [630, 280] width 394 height 24
copy p "[FINANCIAL_ID]"
click at [815, 34] on icon "button" at bounding box center [817, 34] width 20 height 20
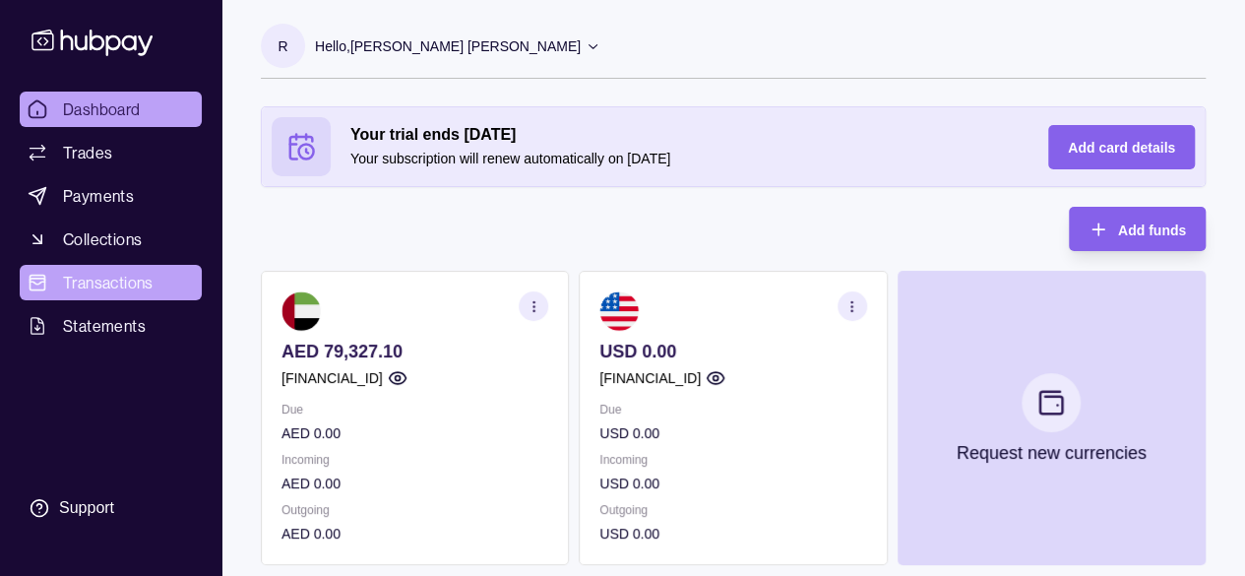
click at [90, 280] on span "Transactions" at bounding box center [108, 283] width 91 height 24
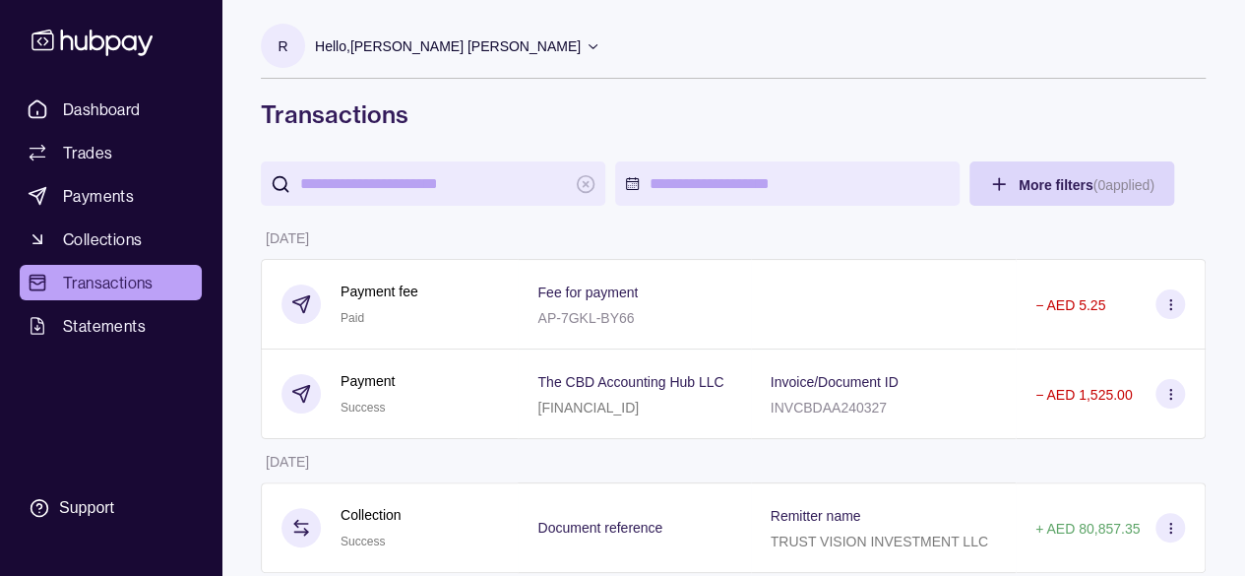
scroll to position [167, 0]
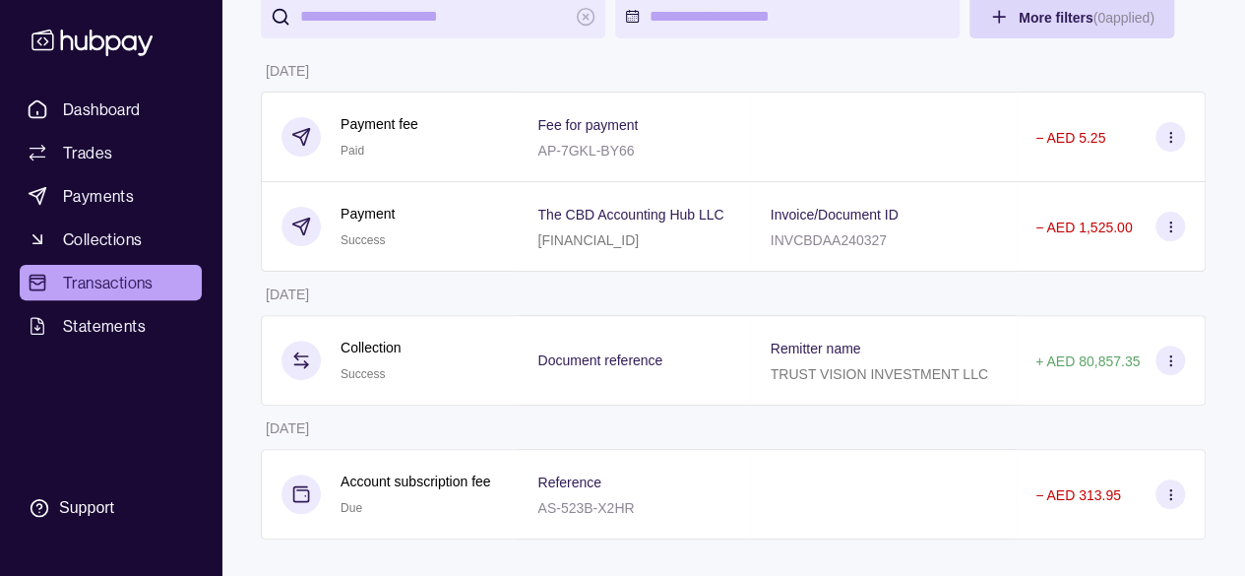
click at [543, 507] on p "AS-523B-X2HR" at bounding box center [585, 508] width 96 height 16
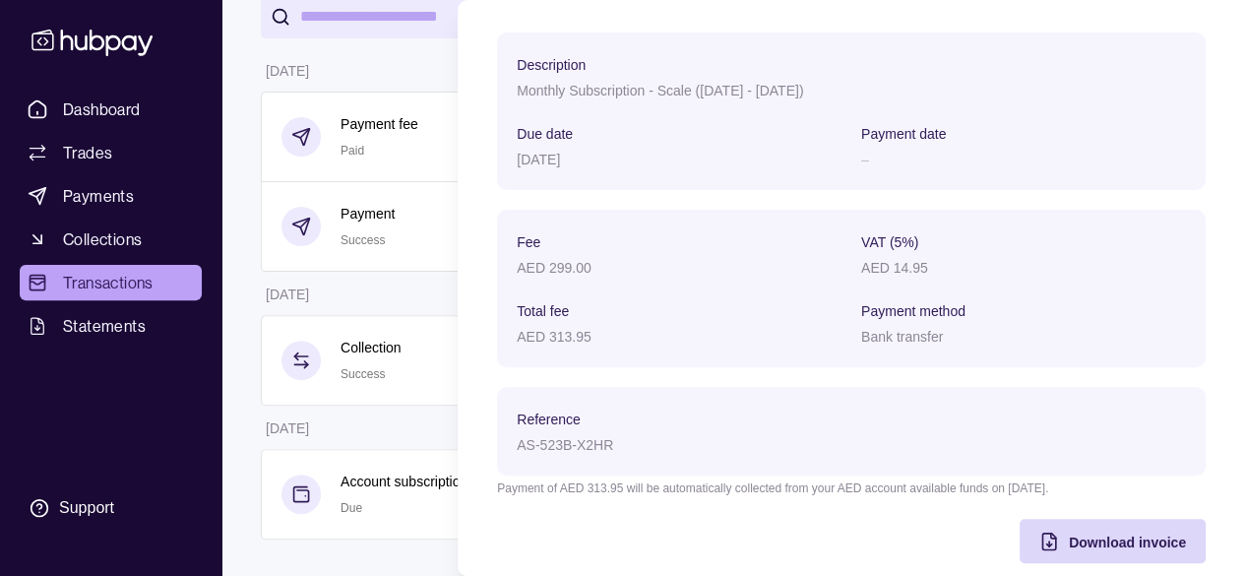
scroll to position [187, 0]
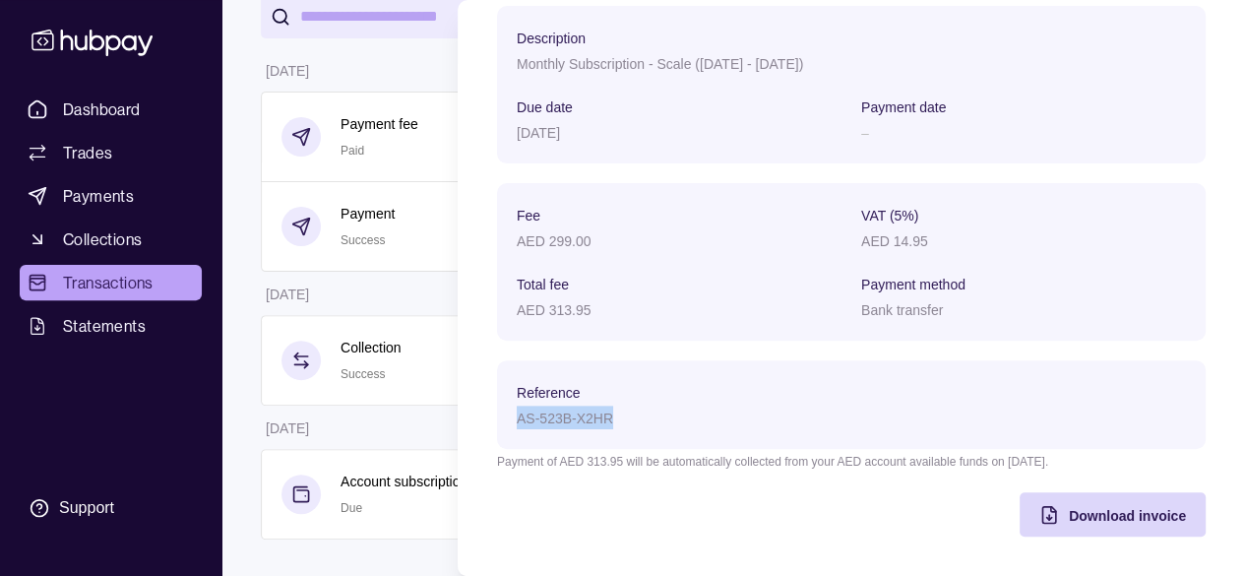
drag, startPoint x: 517, startPoint y: 416, endPoint x: 623, endPoint y: 406, distance: 106.7
click at [623, 406] on div "AS-523B-X2HR" at bounding box center [679, 417] width 325 height 24
copy p "AS-523B-X2HR"
click at [1114, 513] on span "Download invoice" at bounding box center [1126, 516] width 117 height 16
click at [0, 22] on html "Dashboard Trades Payments Collections Transactions Statements Support R Hello, …" at bounding box center [622, 206] width 1245 height 746
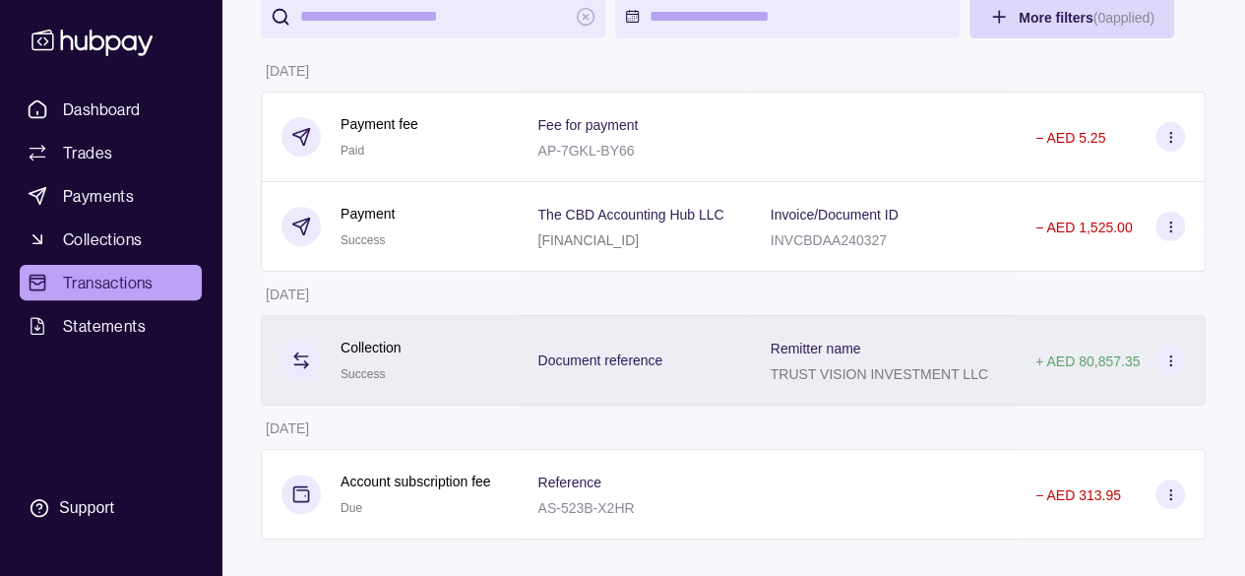
click at [1163, 360] on icon at bounding box center [1170, 360] width 15 height 15
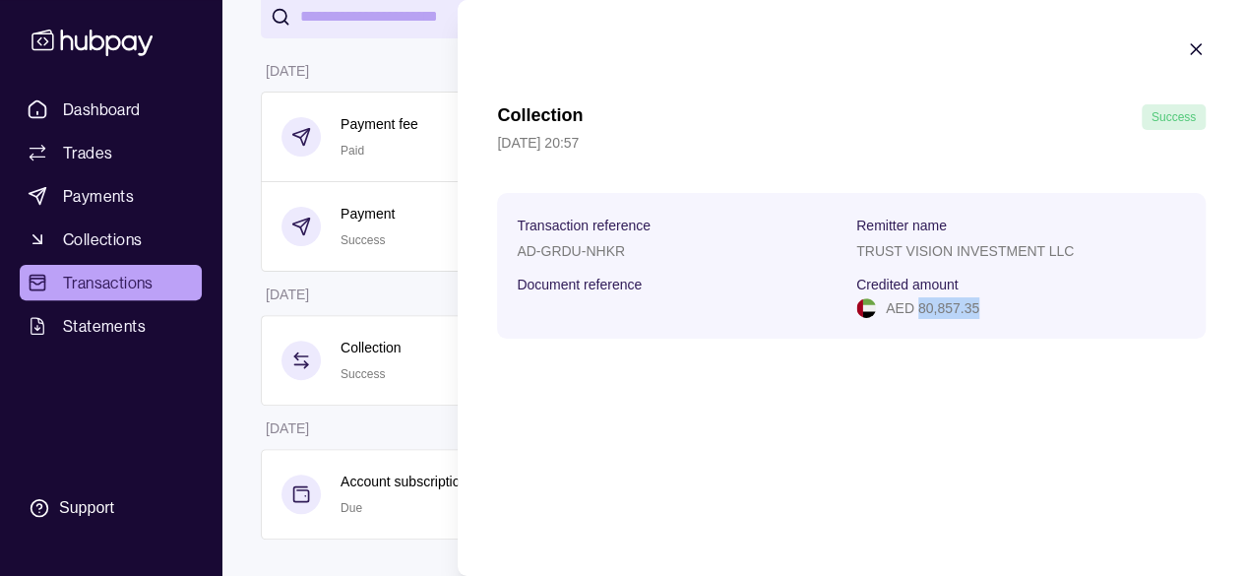
drag, startPoint x: 917, startPoint y: 310, endPoint x: 998, endPoint y: 308, distance: 80.7
click at [998, 308] on div "AED 80,857.35" at bounding box center [1021, 308] width 330 height 22
copy p "80,857.35"
click at [1194, 48] on icon "button" at bounding box center [1195, 49] width 10 height 10
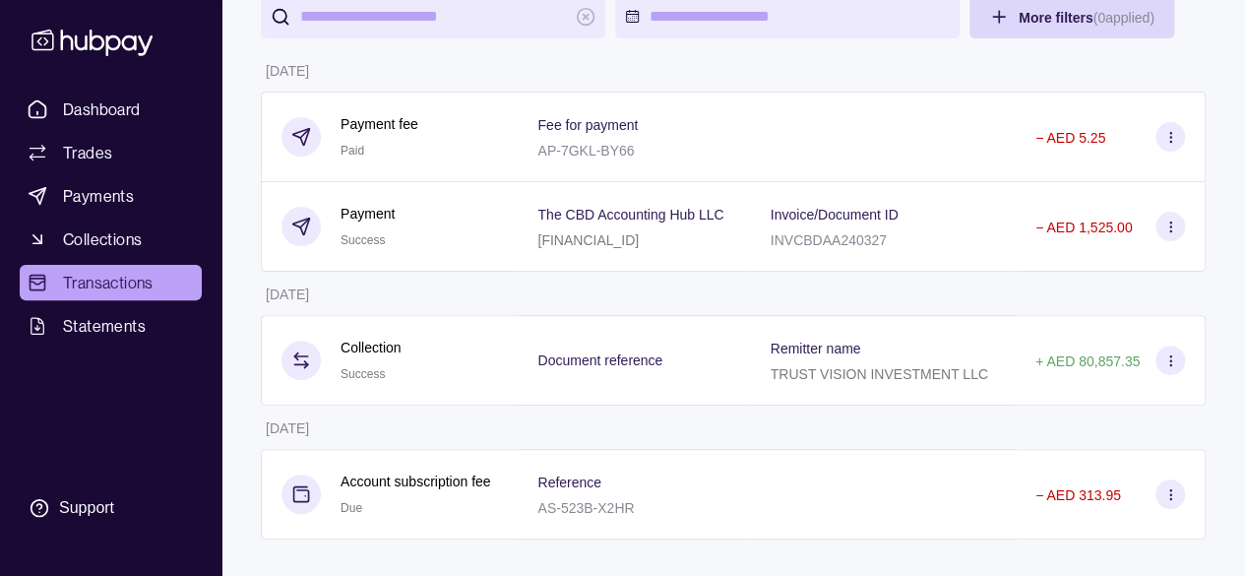
click at [1168, 144] on section at bounding box center [1170, 137] width 30 height 30
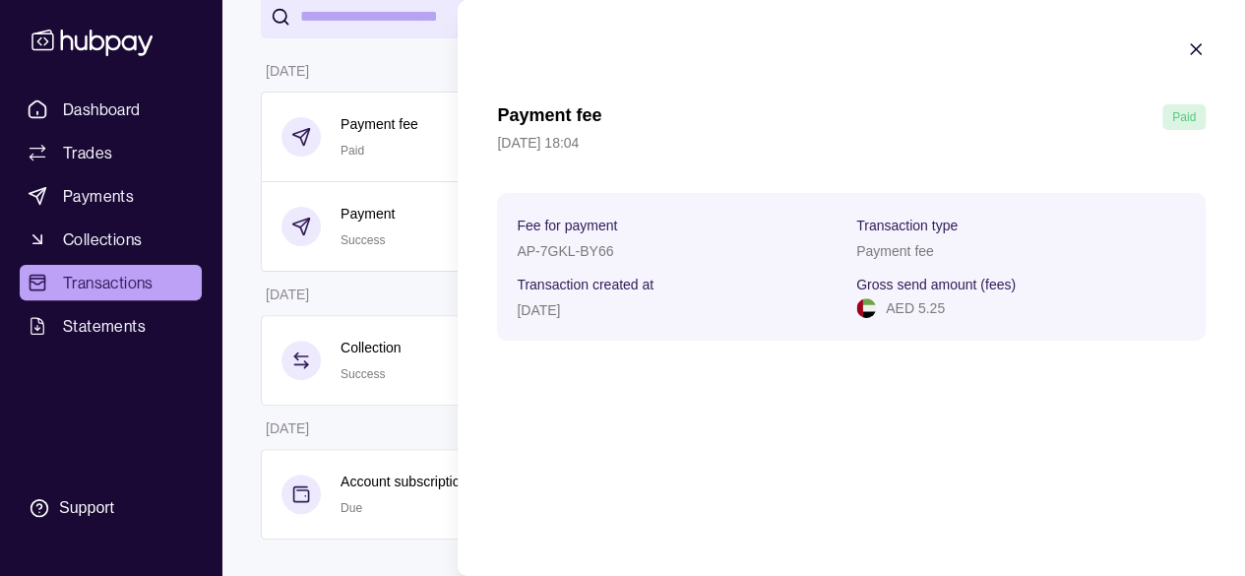
click at [551, 253] on p "AP-7GKL-BY66" at bounding box center [565, 251] width 96 height 16
drag, startPoint x: 619, startPoint y: 247, endPoint x: 513, endPoint y: 253, distance: 106.4
click at [513, 253] on section "Fee for payment AP-7GKL-BY66 Transaction type Payment fee Transaction created a…" at bounding box center [851, 267] width 708 height 148
copy p "AP-7GKL-BY66"
click at [1190, 44] on icon "button" at bounding box center [1195, 49] width 10 height 10
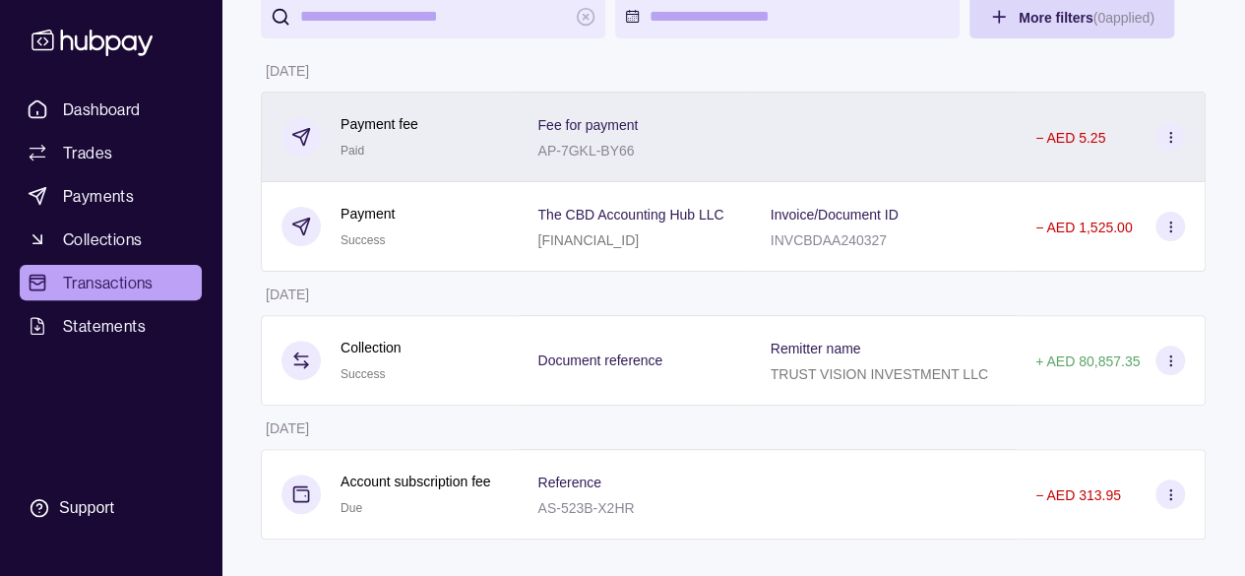
scroll to position [0, 0]
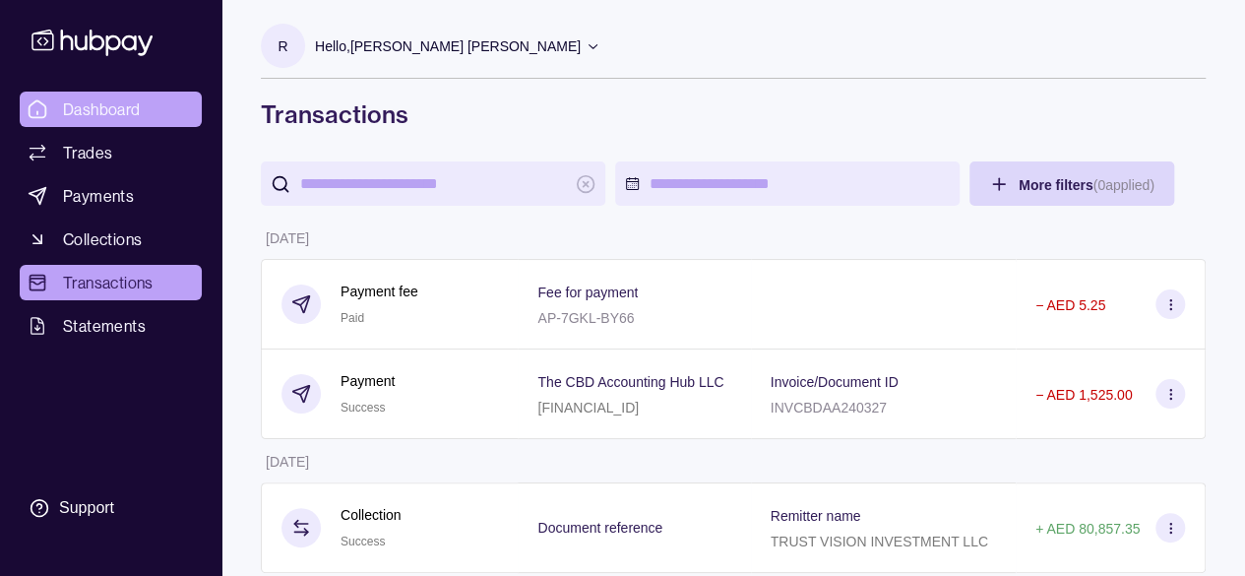
click at [65, 108] on span "Dashboard" at bounding box center [102, 109] width 78 height 24
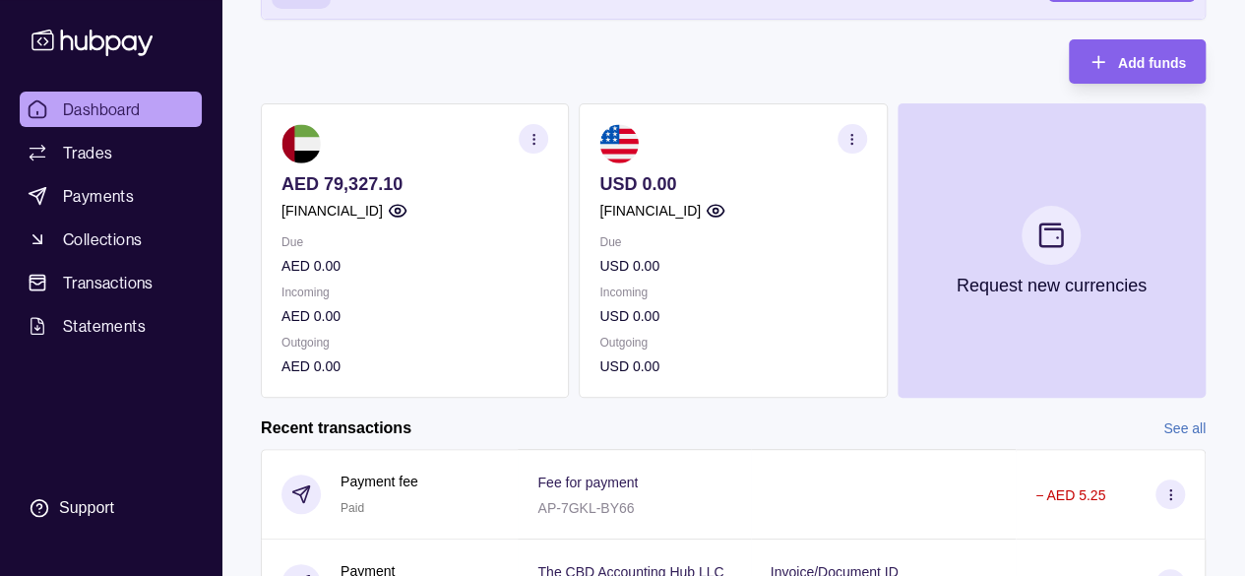
scroll to position [197, 0]
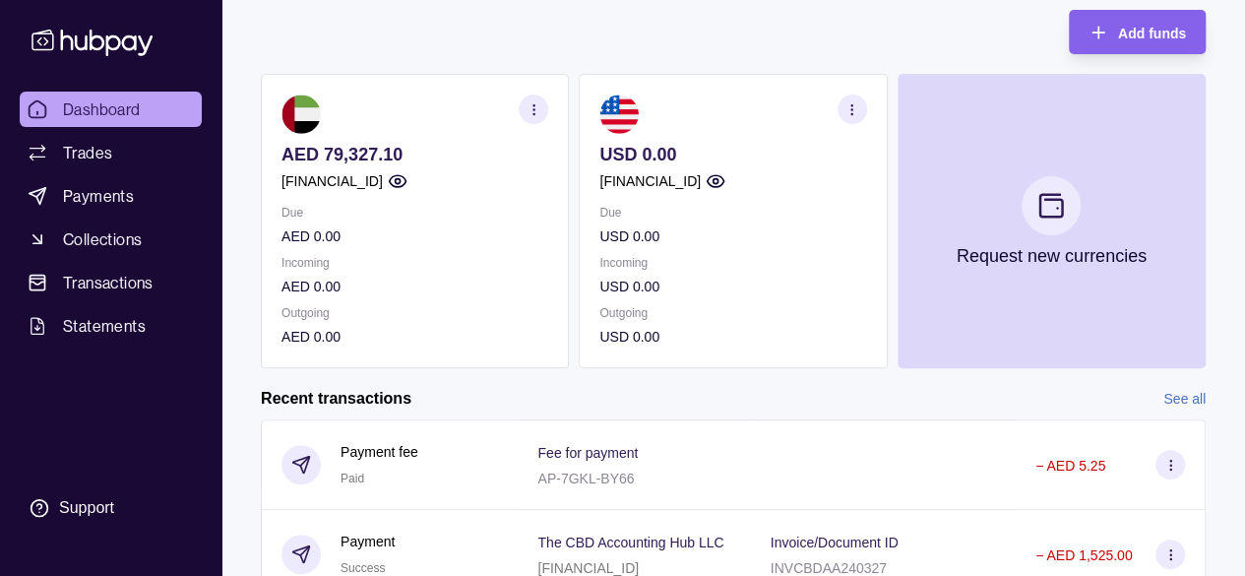
click at [539, 109] on icon "button" at bounding box center [533, 109] width 15 height 15
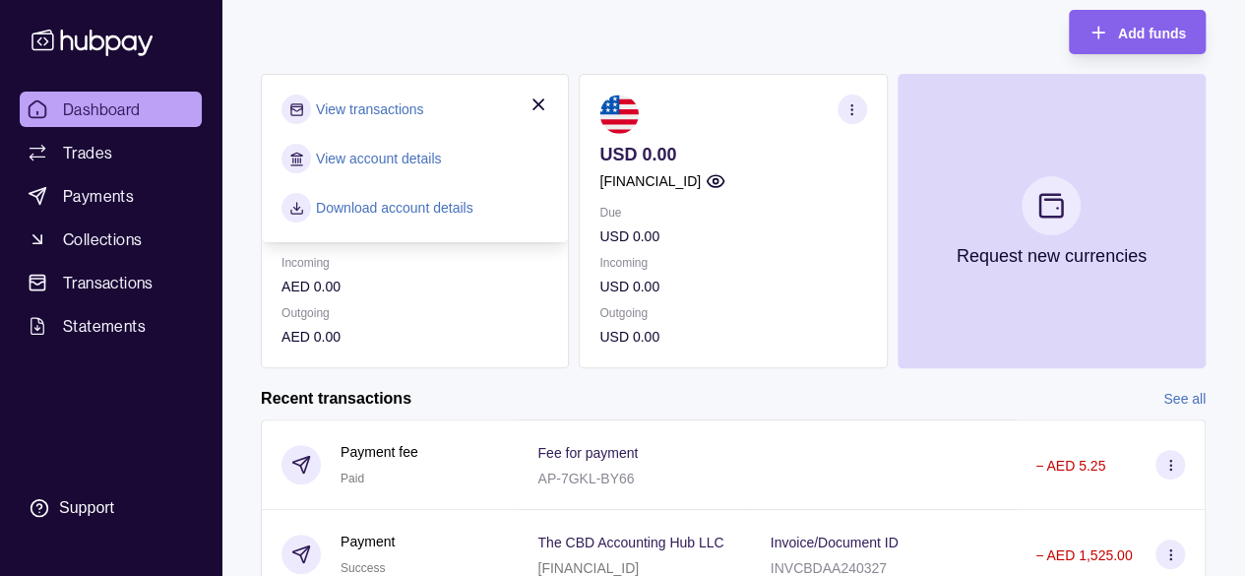
click at [393, 109] on link "View transactions" at bounding box center [369, 109] width 107 height 22
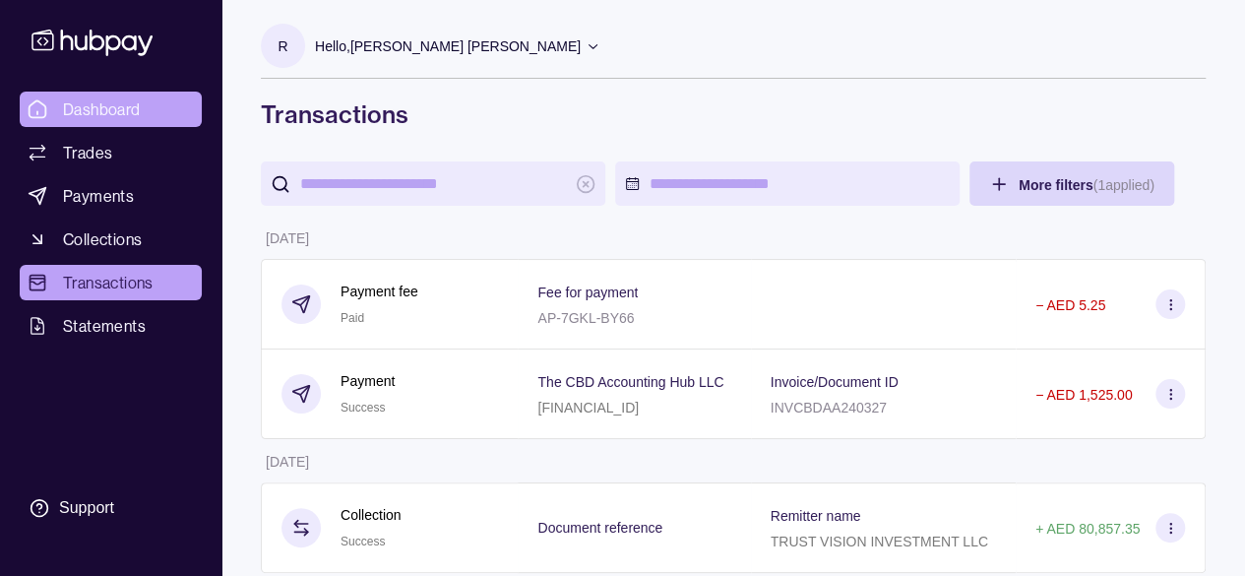
click at [87, 96] on link "Dashboard" at bounding box center [111, 108] width 182 height 35
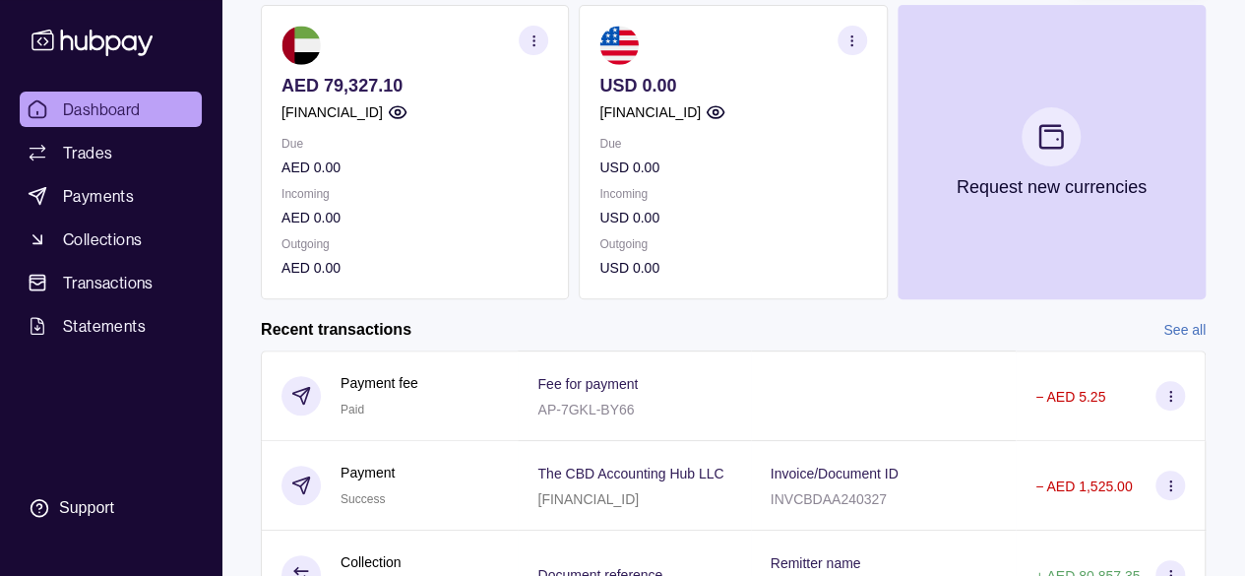
scroll to position [295, 0]
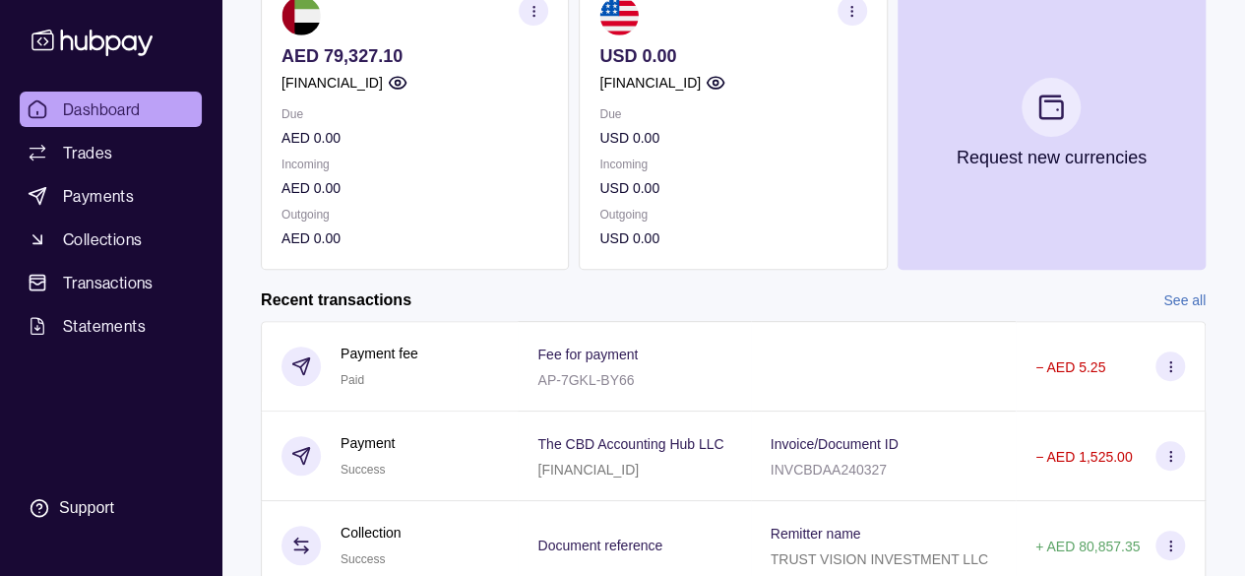
click at [1186, 300] on link "See all" at bounding box center [1184, 300] width 42 height 22
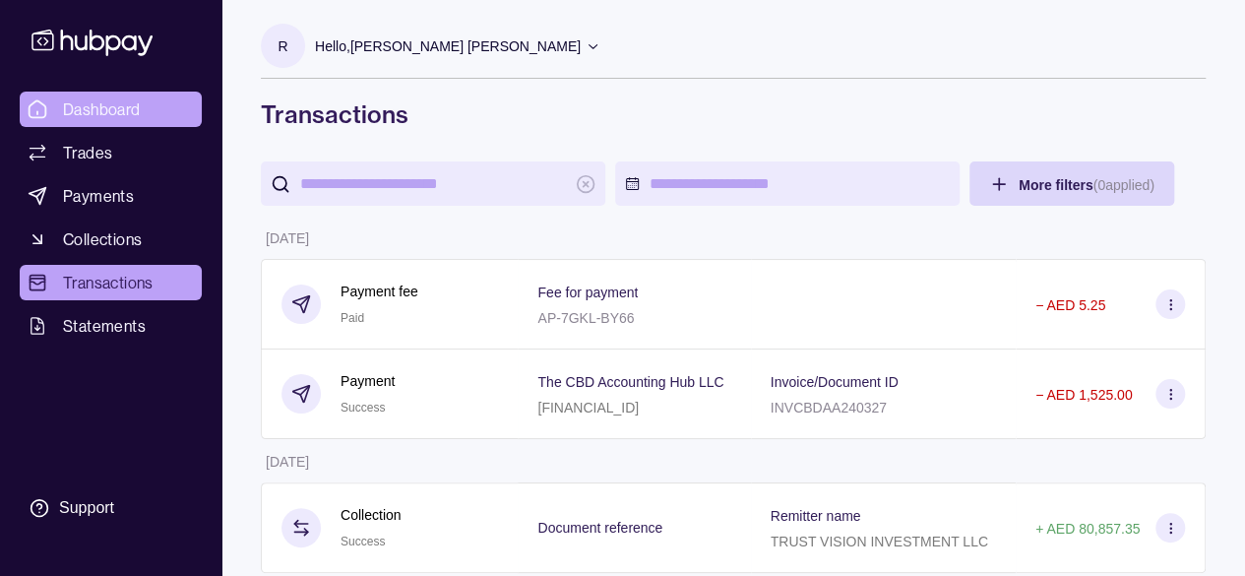
click at [109, 107] on span "Dashboard" at bounding box center [102, 109] width 78 height 24
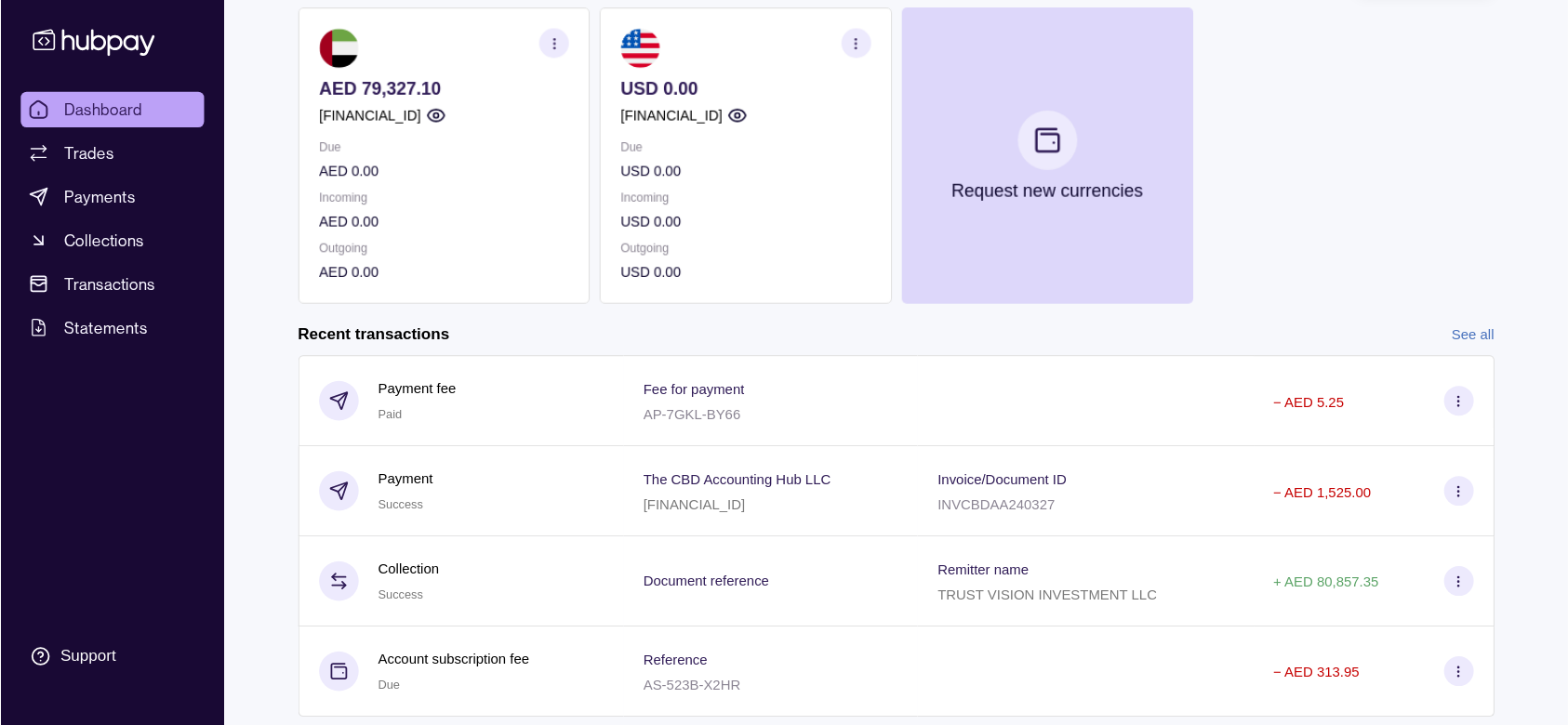
scroll to position [249, 0]
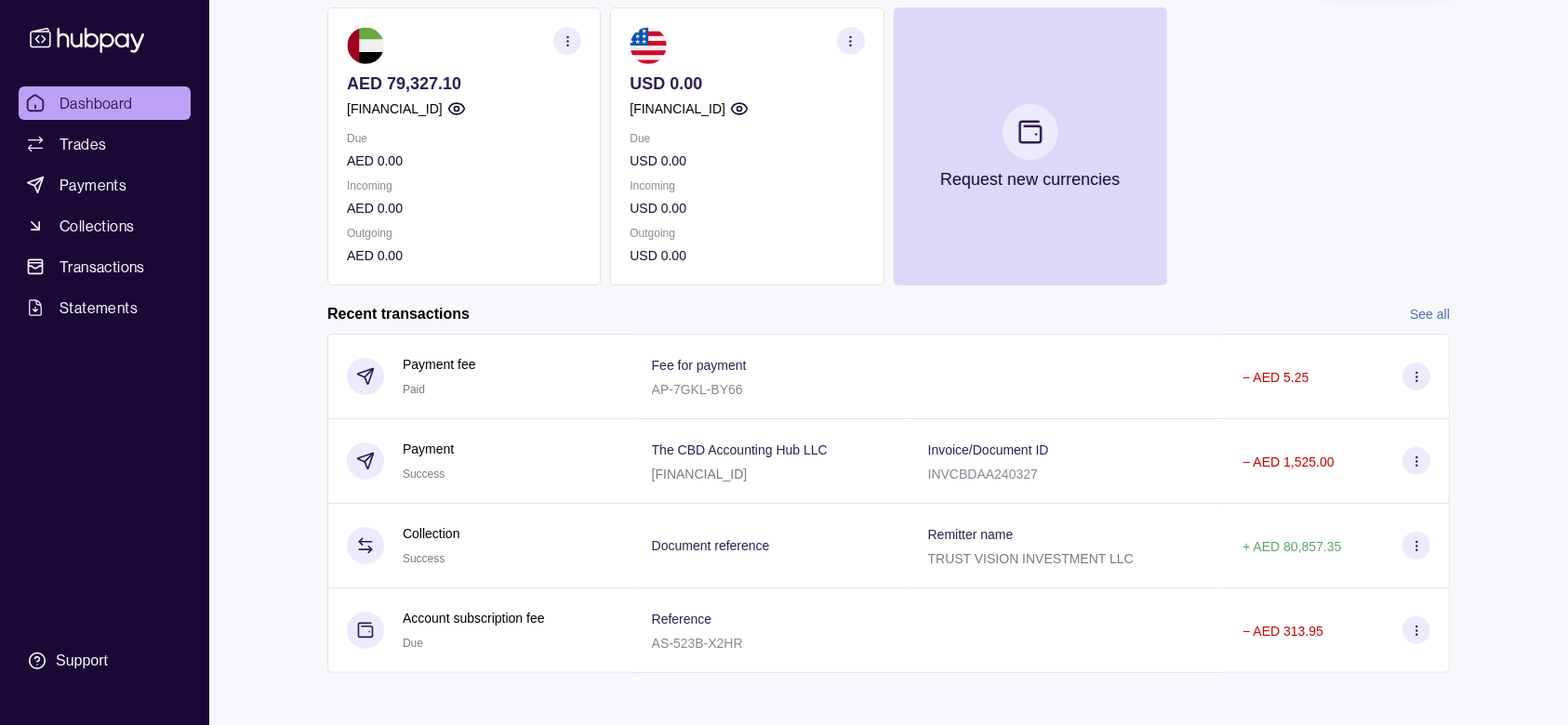
click at [1176, 48] on div "AED 79,327.10 [FINANCIAL_ID] Due AED 0.00 Incoming AED 0.00 Outgoing AED 0.00 U…" at bounding box center [887, 147] width 1122 height 278
click at [86, 544] on div "Support" at bounding box center [81, 662] width 52 height 21
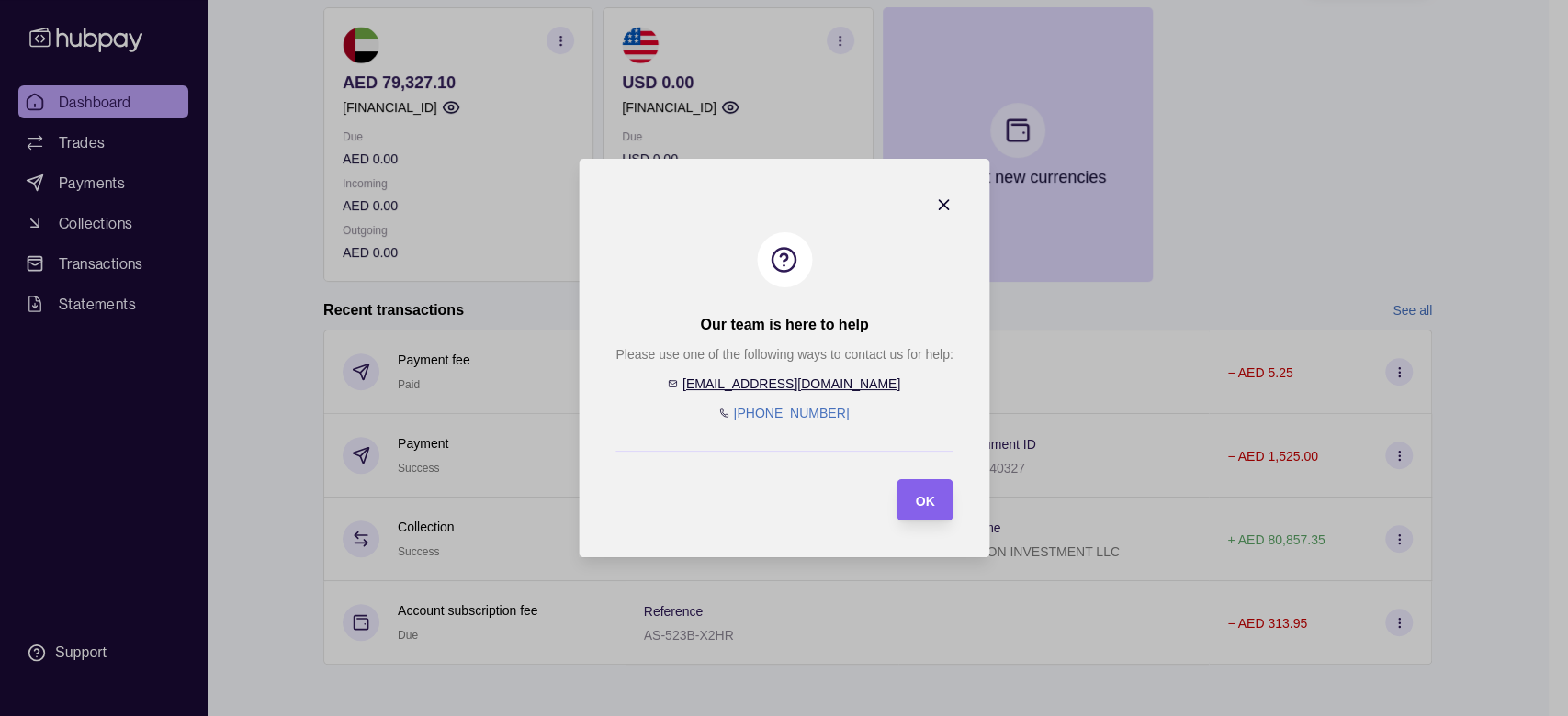
click at [773, 386] on link "[EMAIL_ADDRESS][DOMAIN_NAME]" at bounding box center [790, 384] width 218 height 15
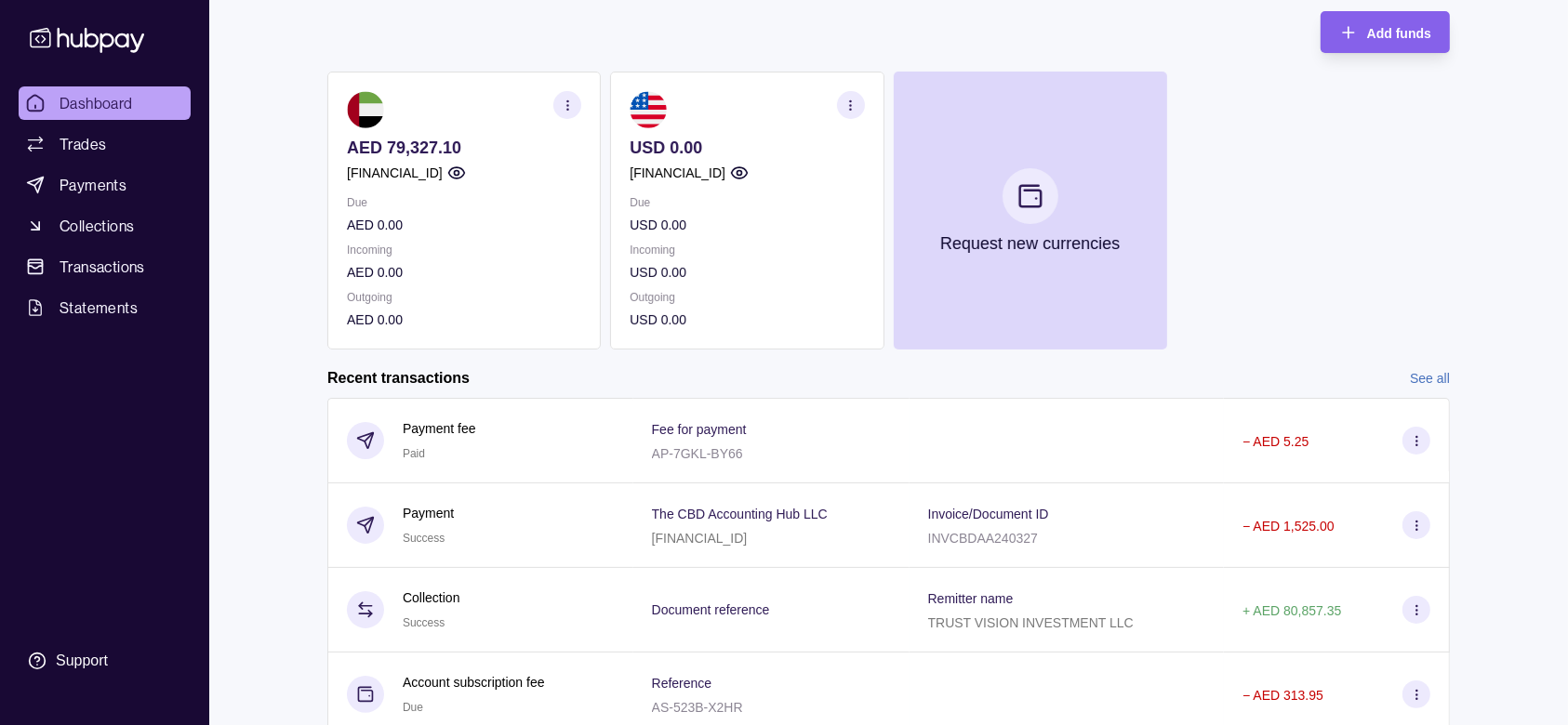
scroll to position [259, 0]
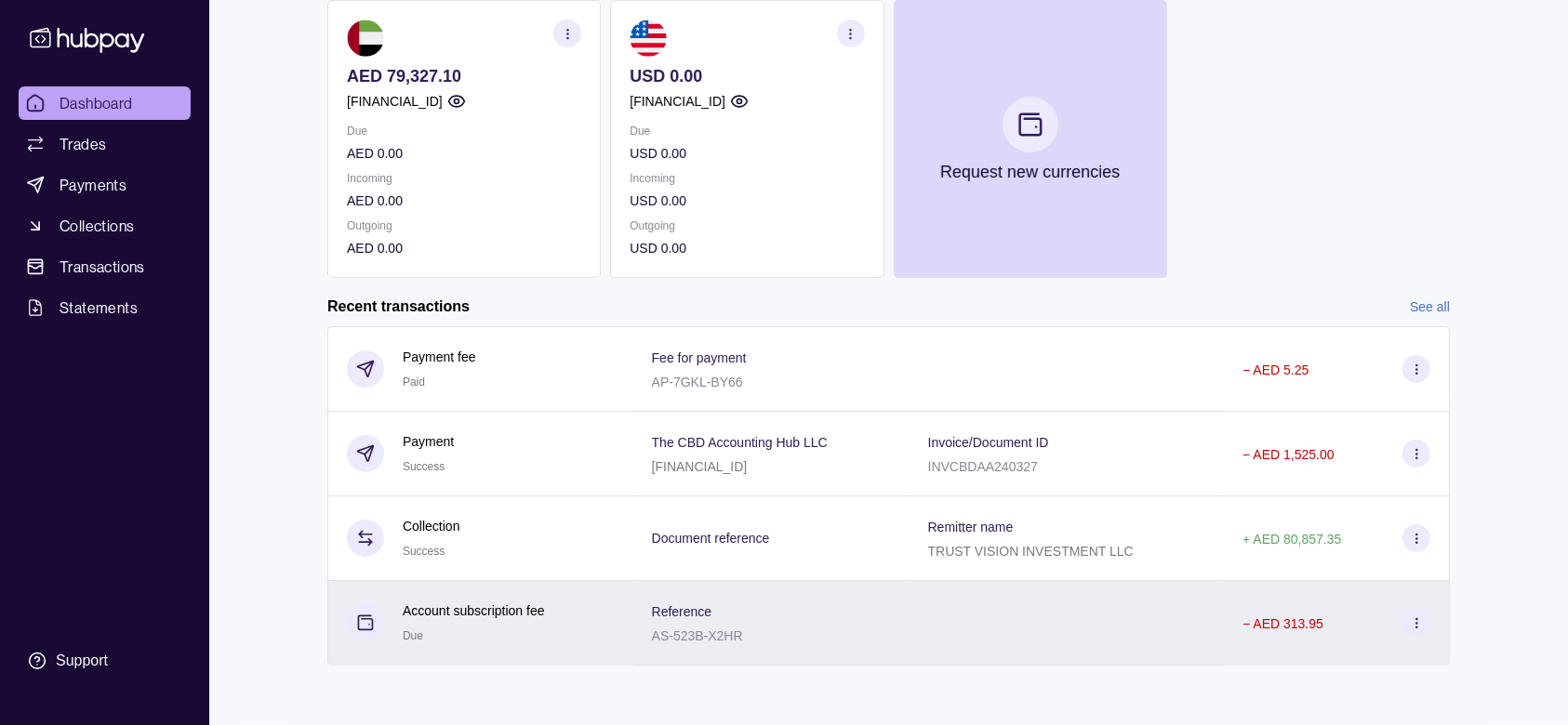
click at [671, 544] on span "Reference" at bounding box center [682, 612] width 60 height 23
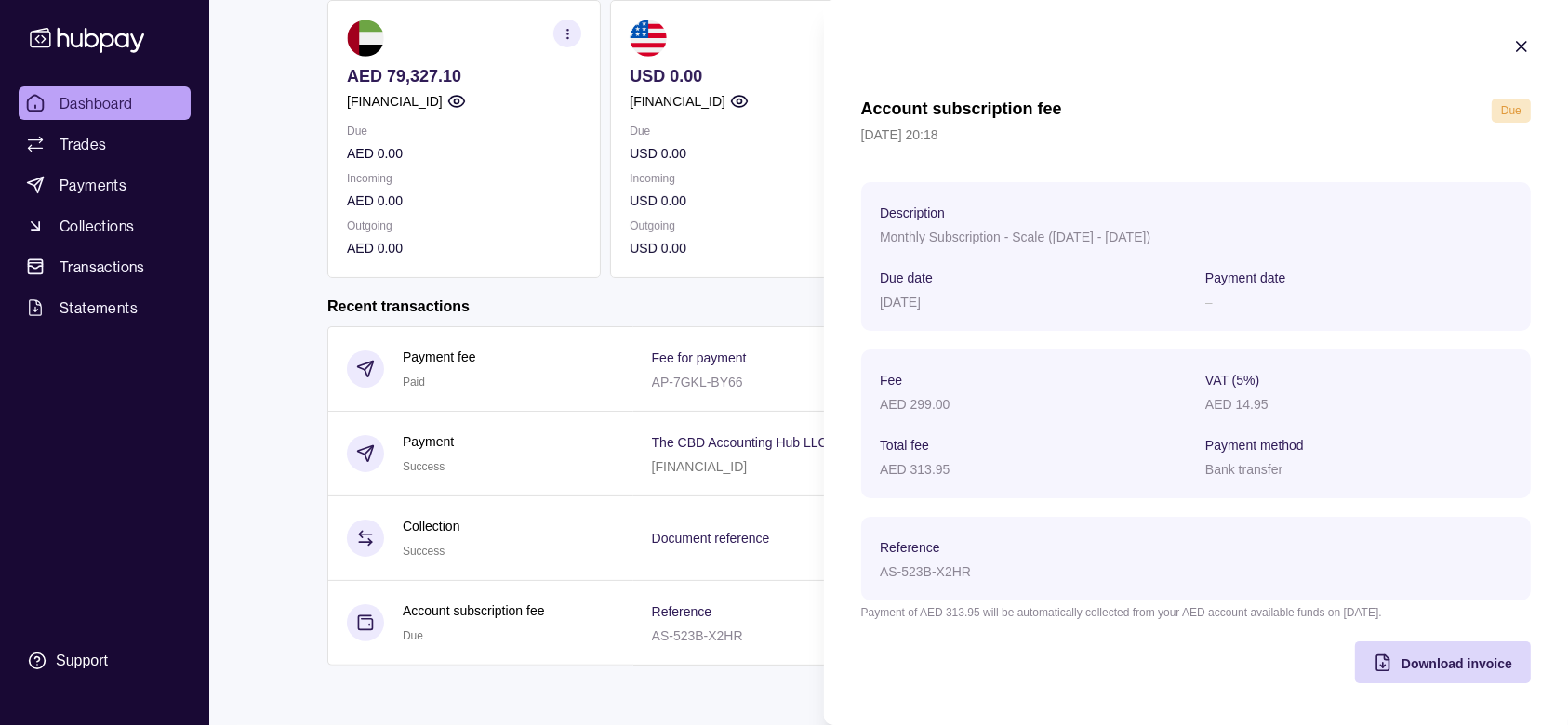
click at [1176, 49] on icon "button" at bounding box center [1522, 46] width 9 height 9
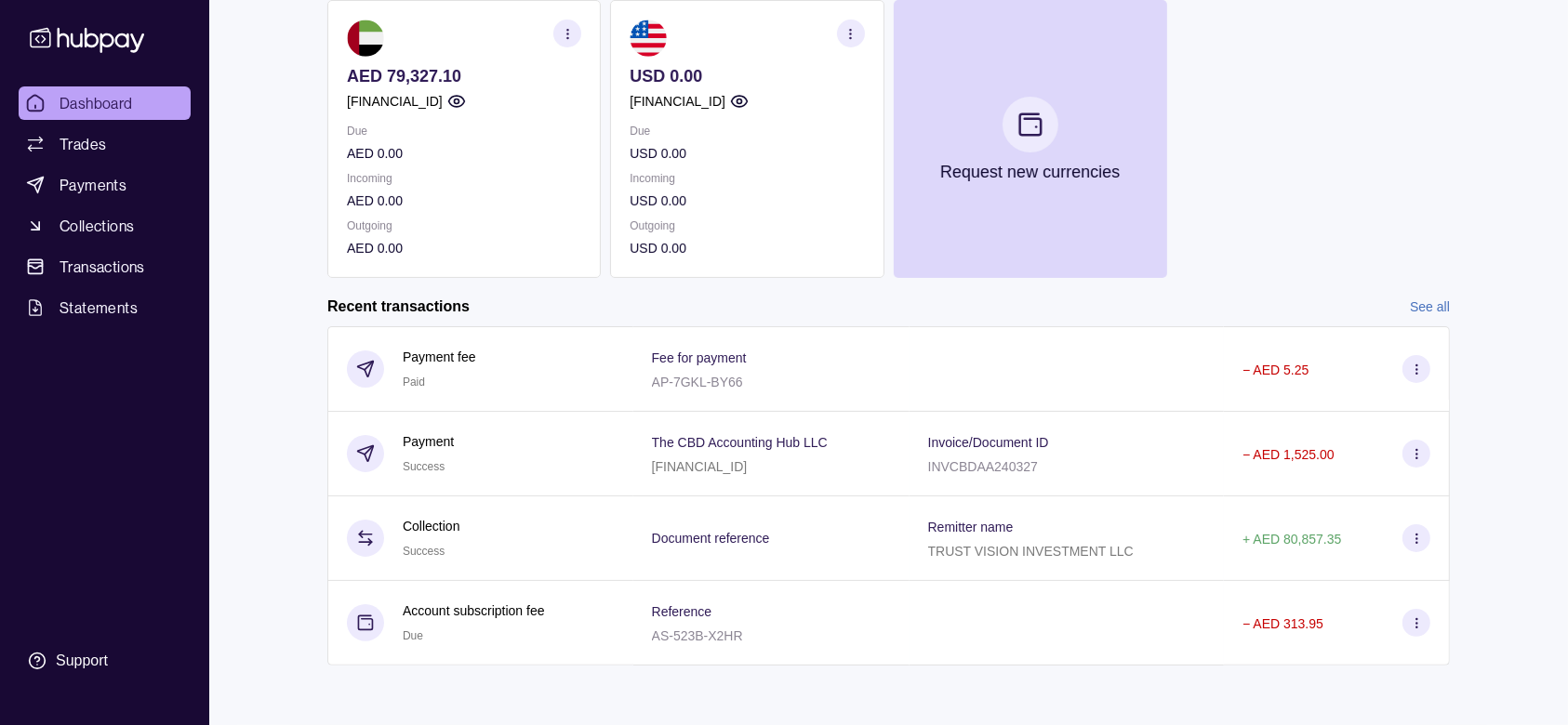
click at [741, 99] on circle "button" at bounding box center [738, 101] width 5 height 5
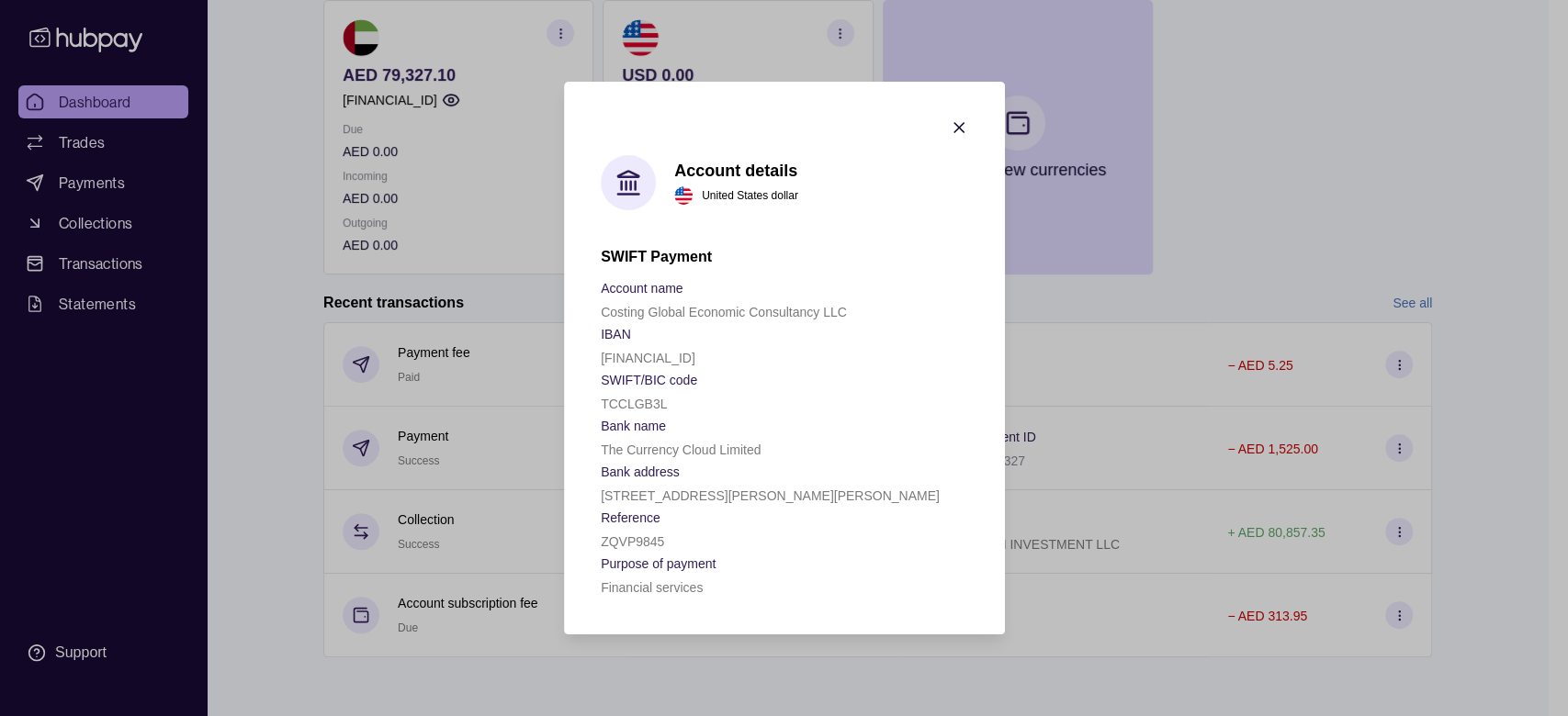
click at [963, 121] on icon "button" at bounding box center [959, 128] width 19 height 19
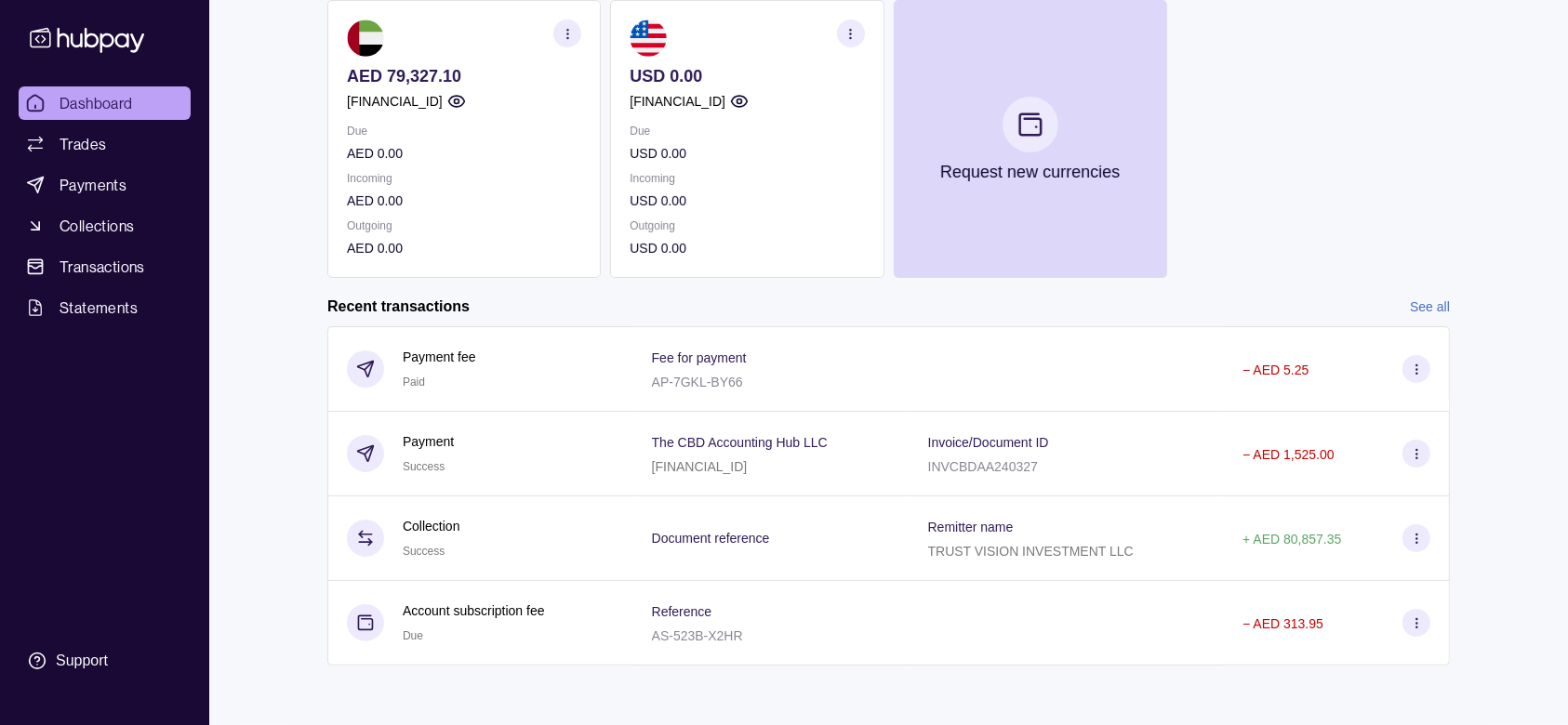
click at [853, 27] on icon "button" at bounding box center [850, 34] width 14 height 14
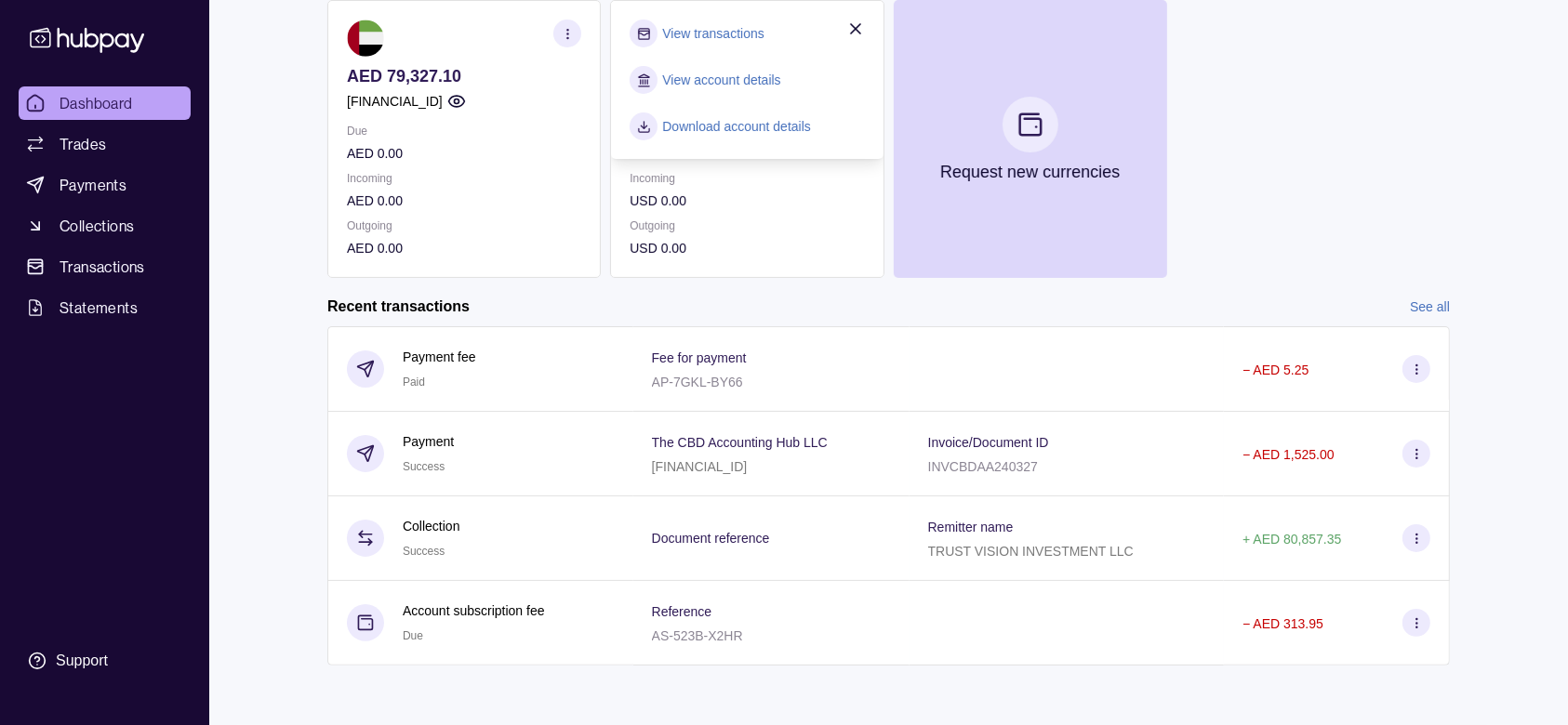
click at [744, 116] on link "Download account details" at bounding box center [735, 127] width 148 height 21
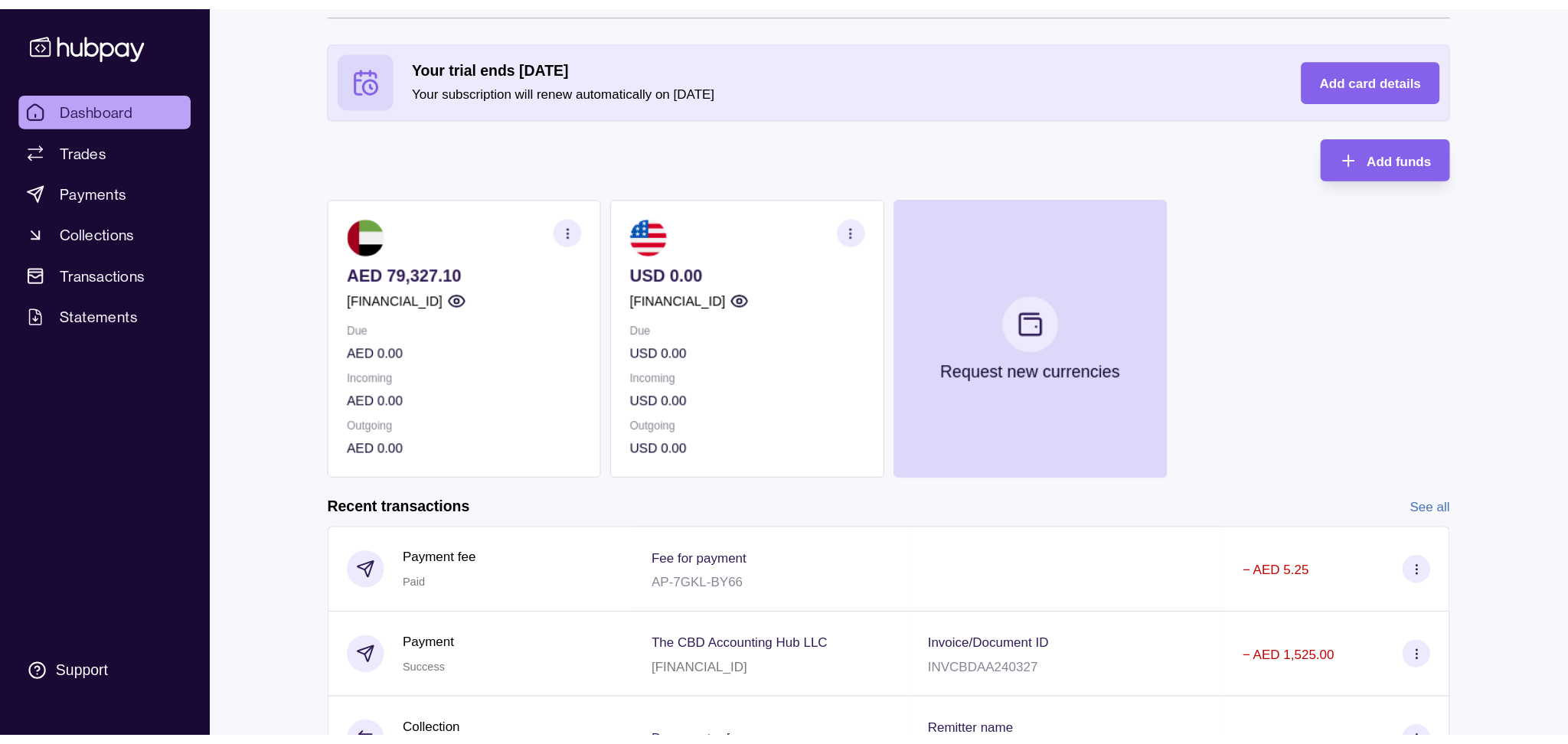
scroll to position [0, 0]
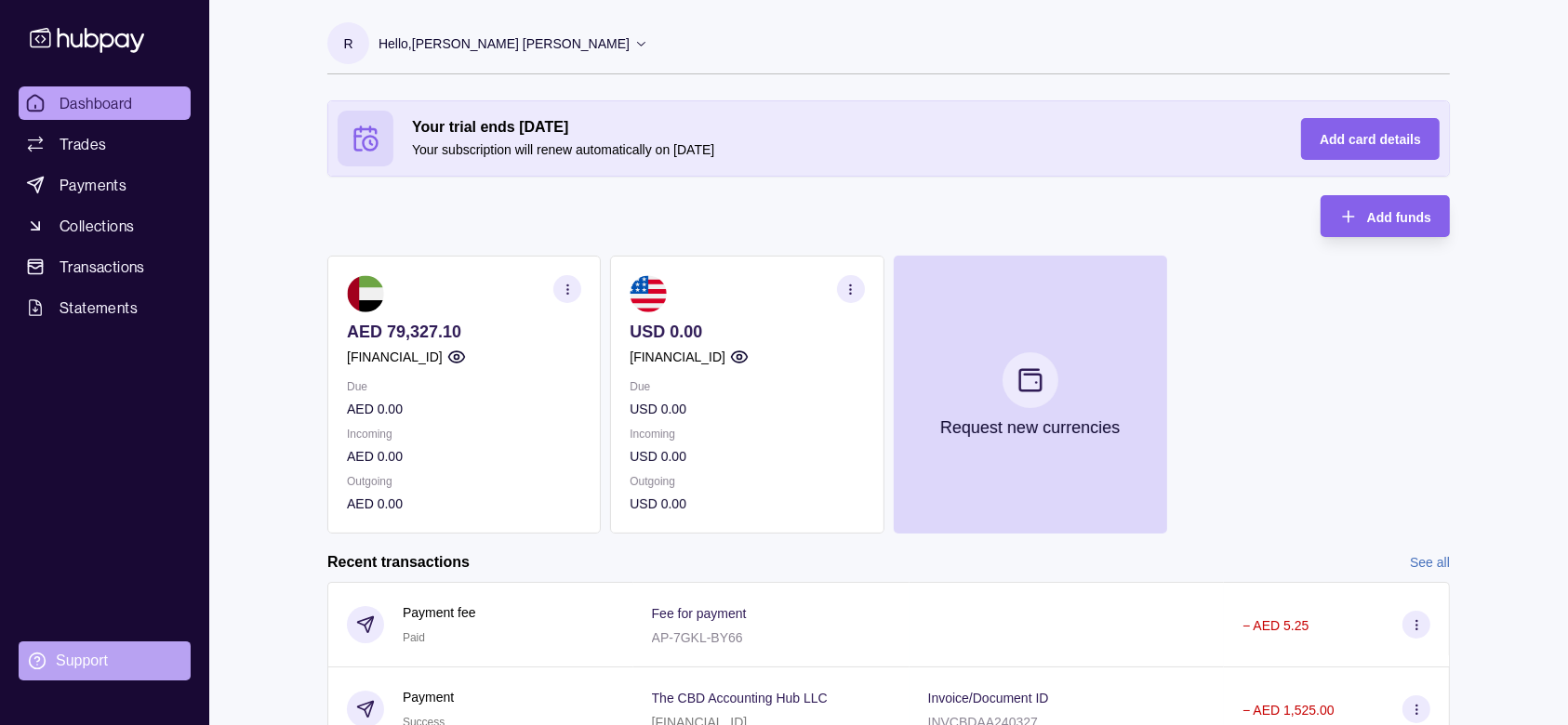
click at [67, 544] on div "Support" at bounding box center [81, 662] width 52 height 21
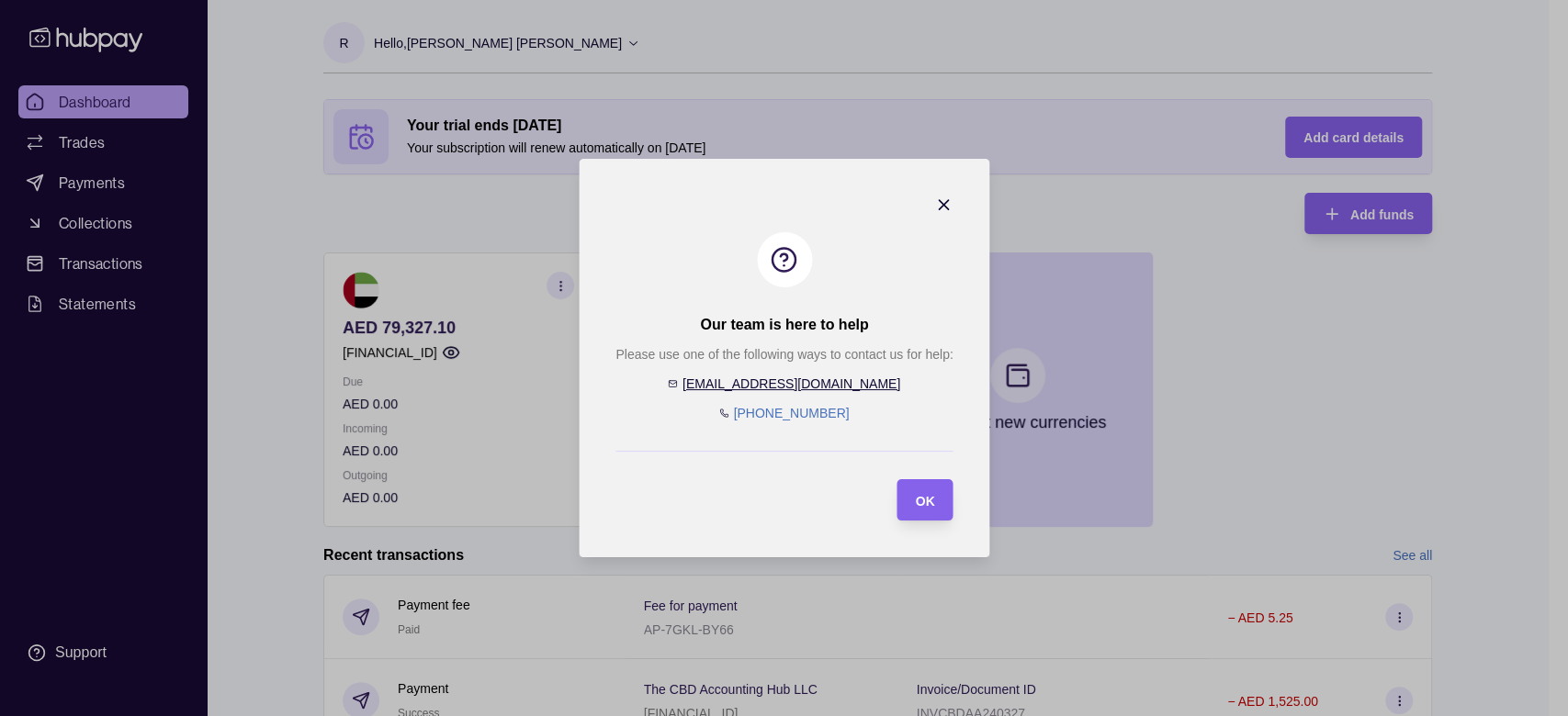
click at [809, 382] on link "[EMAIL_ADDRESS][DOMAIN_NAME]" at bounding box center [790, 384] width 218 height 15
